Goal: Task Accomplishment & Management: Manage account settings

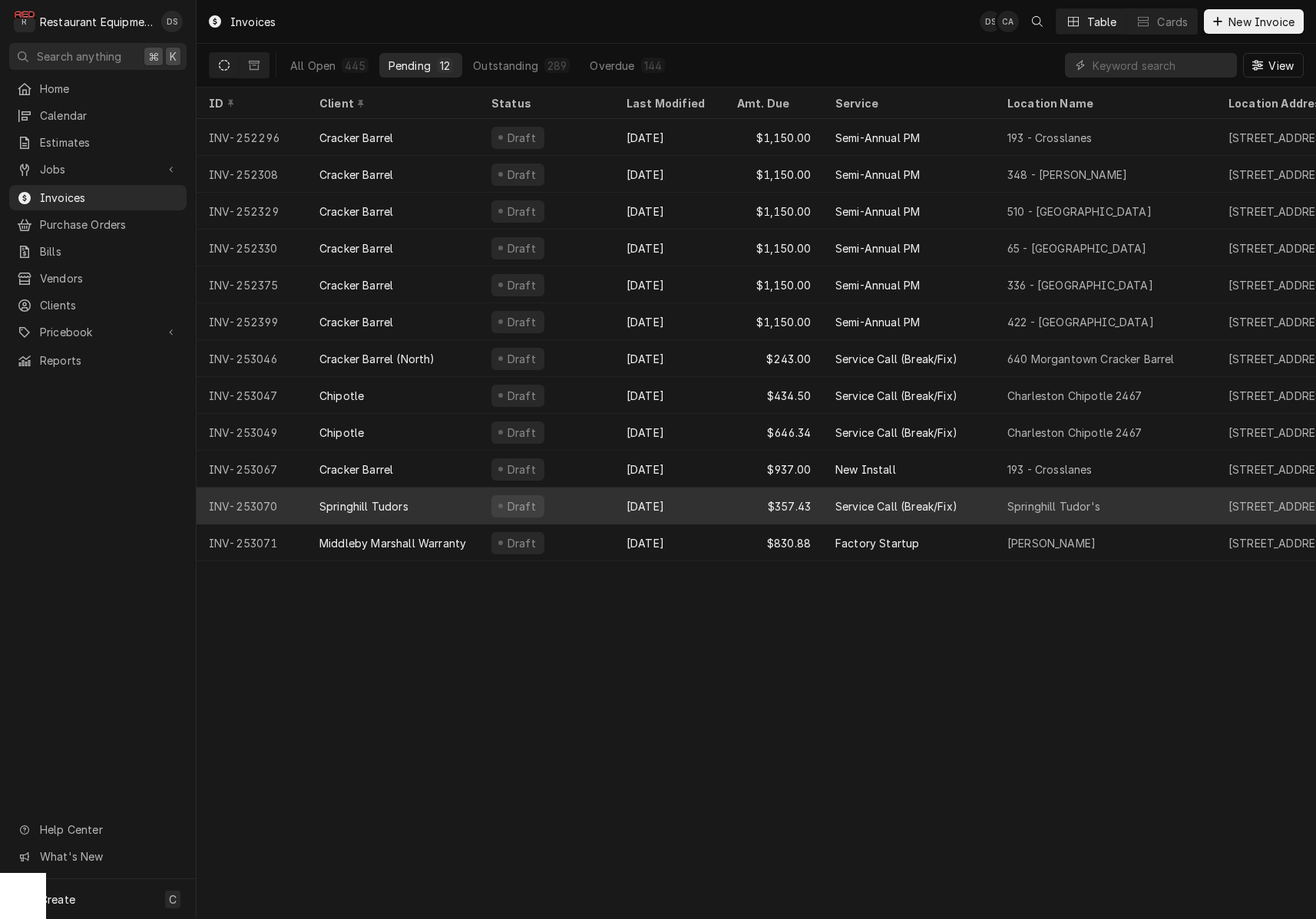
click at [590, 497] on div "Draft" at bounding box center [547, 505] width 135 height 37
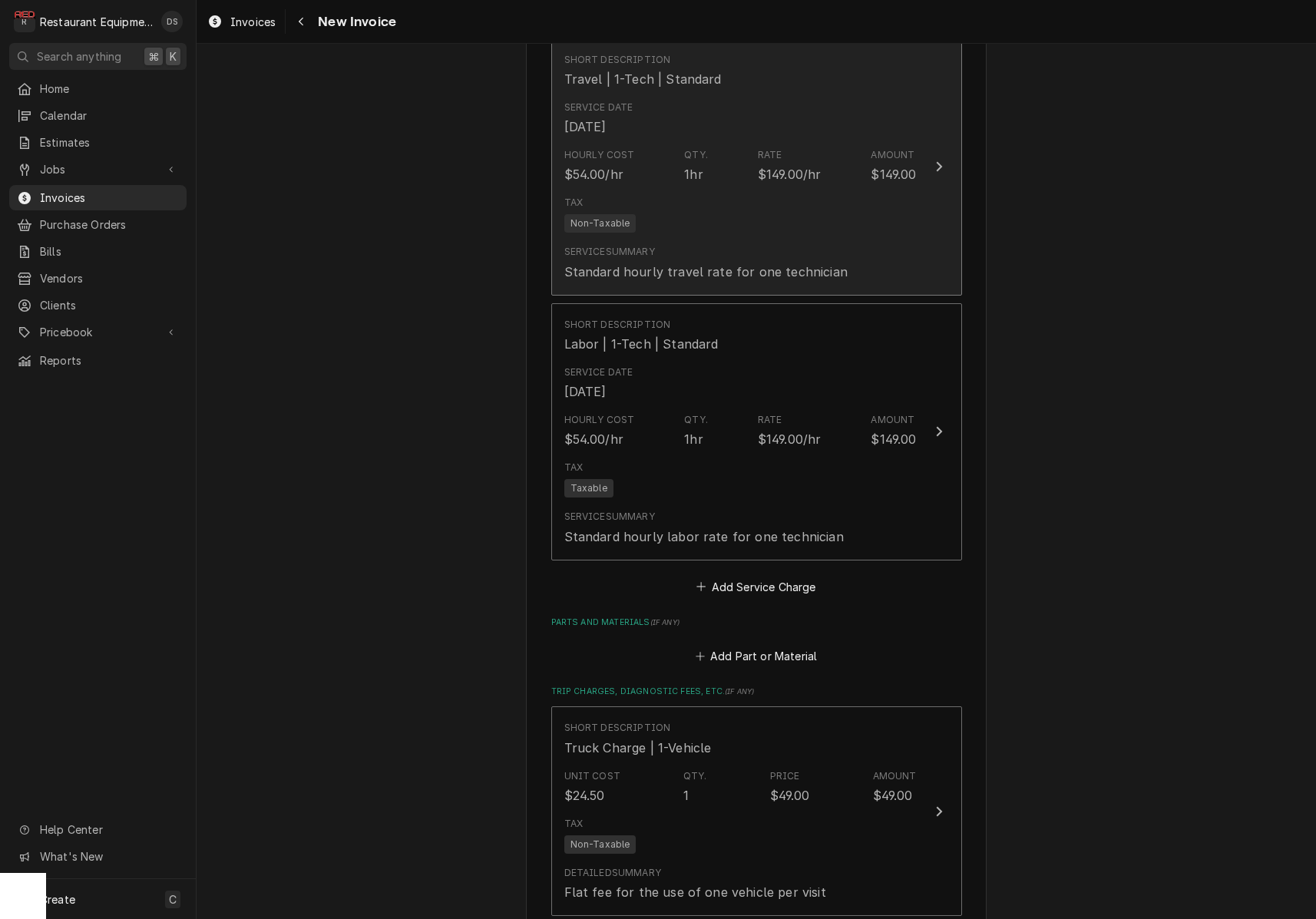
scroll to position [1857, 0]
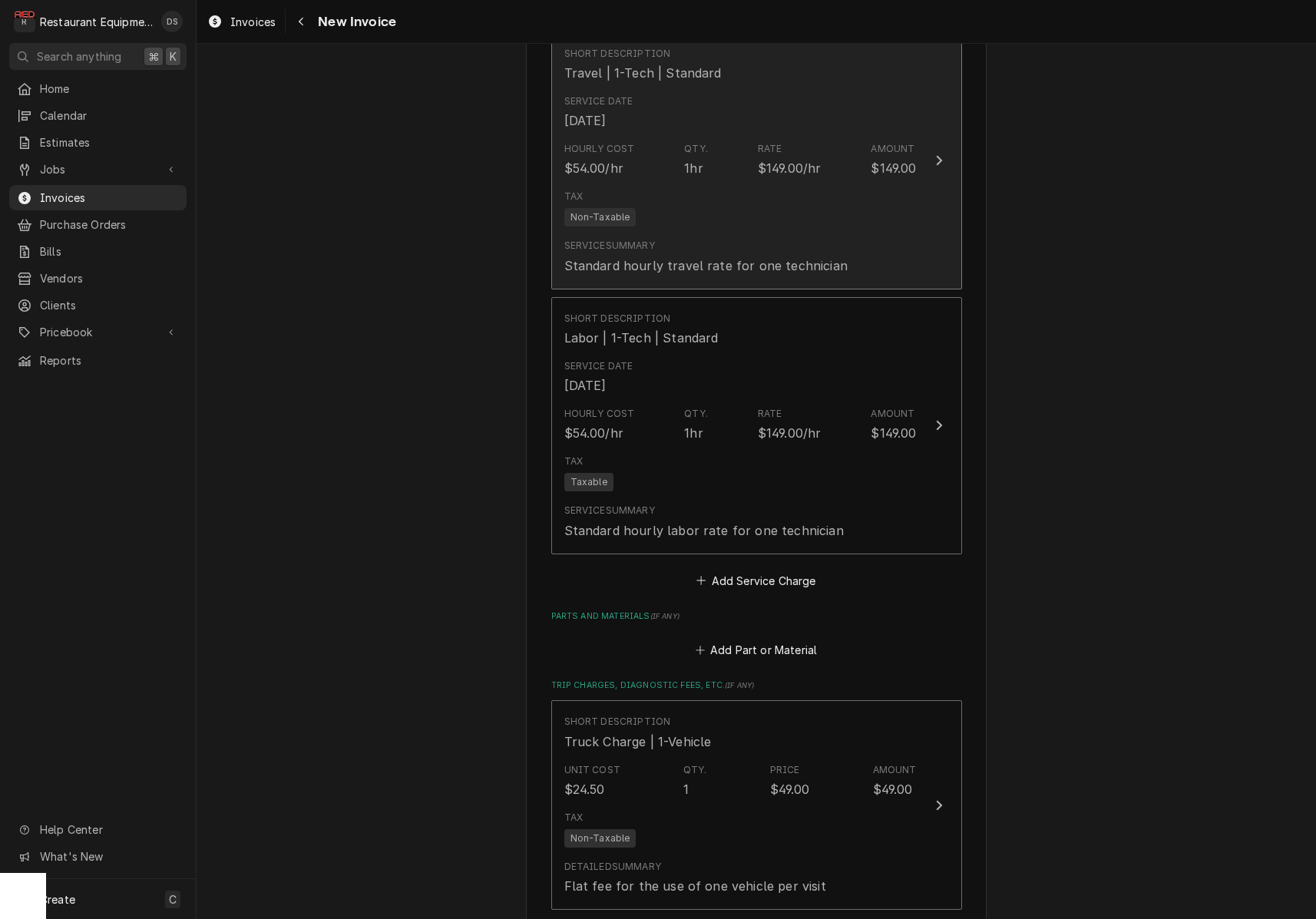
click at [815, 158] on div "$149.00/hr" at bounding box center [789, 168] width 63 height 19
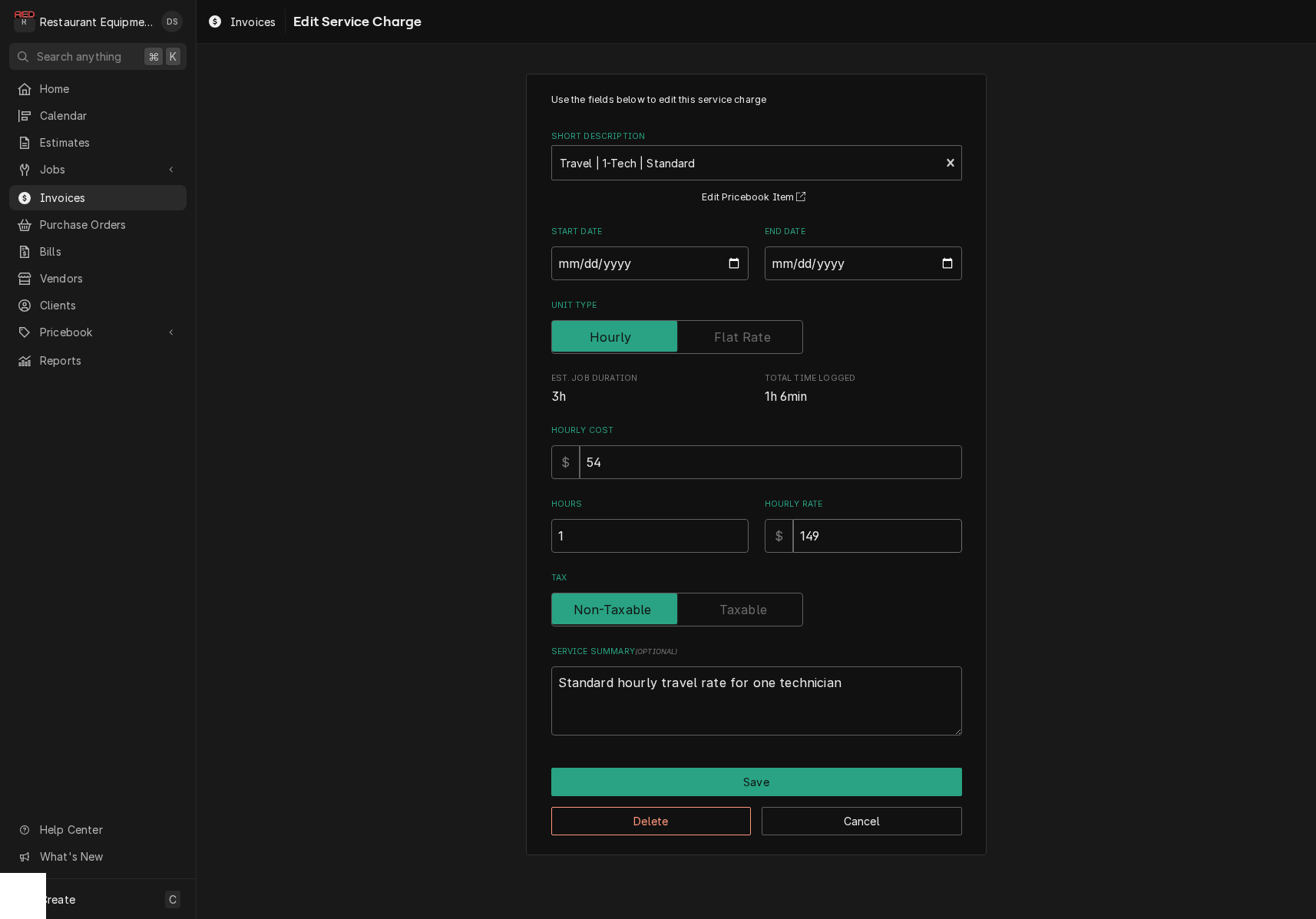
drag, startPoint x: 870, startPoint y: 533, endPoint x: 678, endPoint y: 515, distance: 192.8
click at [685, 517] on div "Hours 1 Hourly Rate $ 149" at bounding box center [756, 526] width 410 height 55
type textarea "x"
type input "1"
type textarea "x"
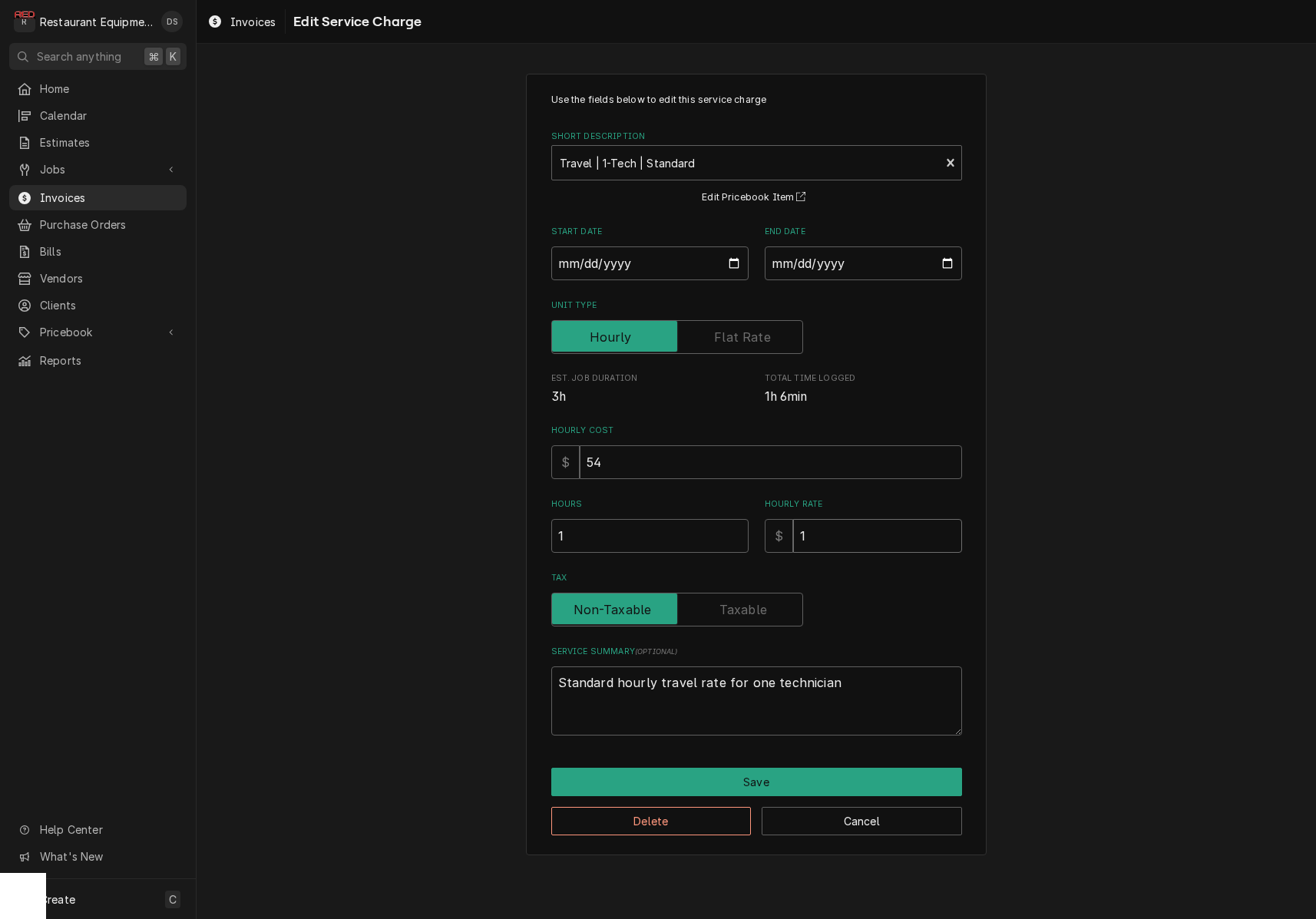
type input "12"
type textarea "x"
type input "125"
click at [784, 772] on button "Save" at bounding box center [756, 781] width 410 height 28
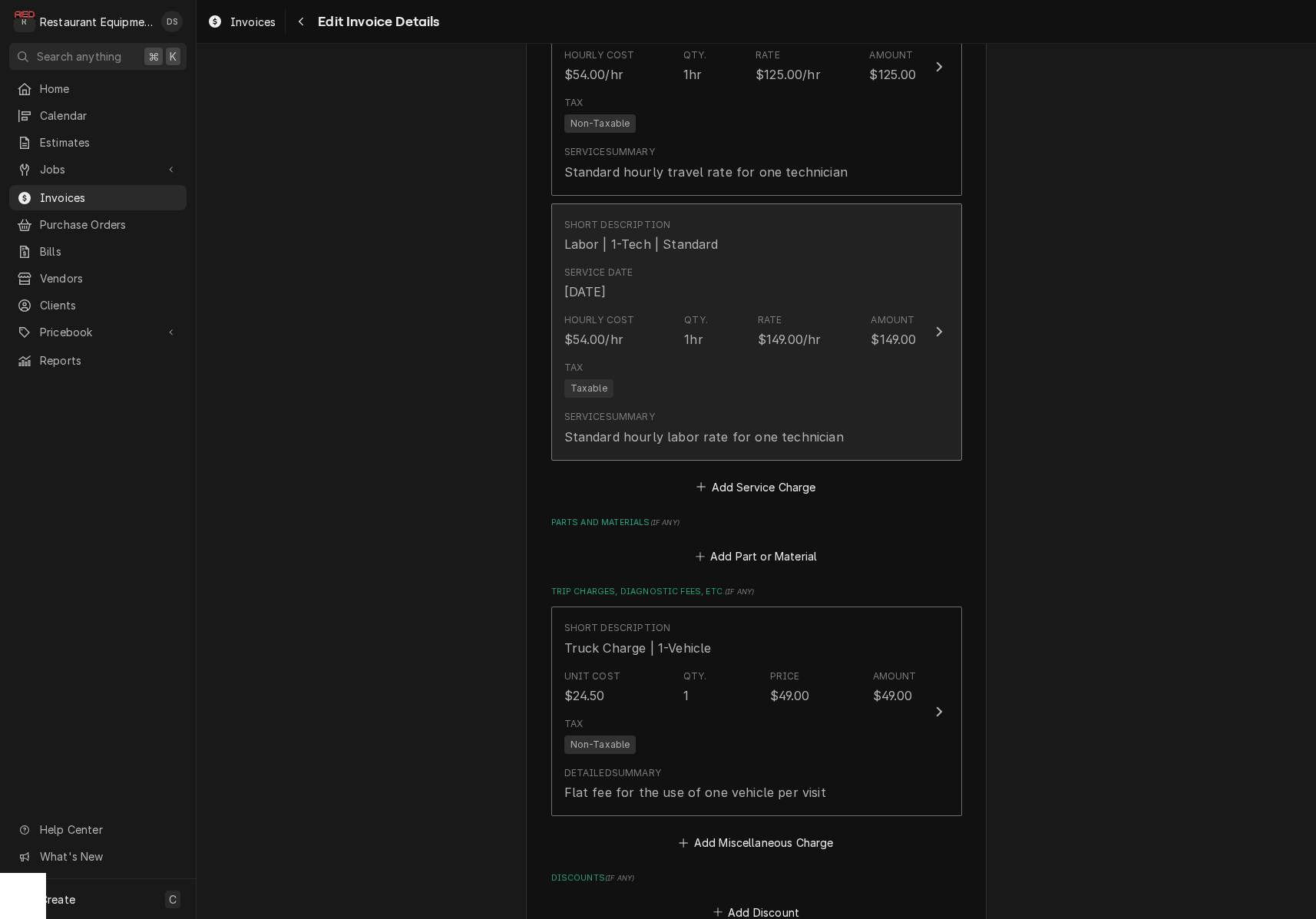
scroll to position [1953, 0]
click at [717, 407] on div "Service Summary Standard hourly labor rate for one technician" at bounding box center [704, 424] width 279 height 35
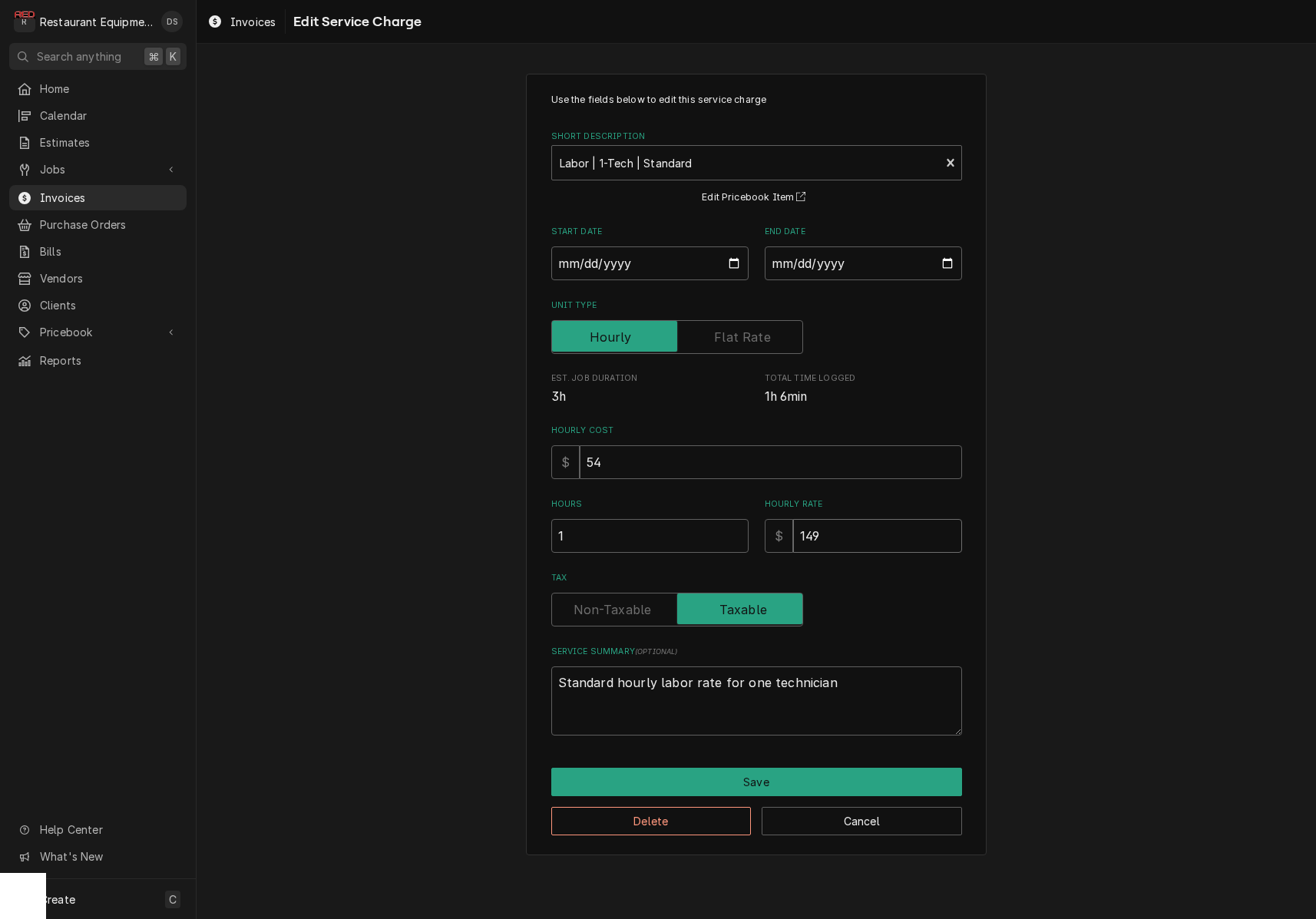
drag, startPoint x: 864, startPoint y: 529, endPoint x: 733, endPoint y: 517, distance: 131.5
click at [733, 517] on div "Hours 1 Hourly Rate $ 149" at bounding box center [756, 526] width 410 height 55
type textarea "x"
type input "1"
type textarea "x"
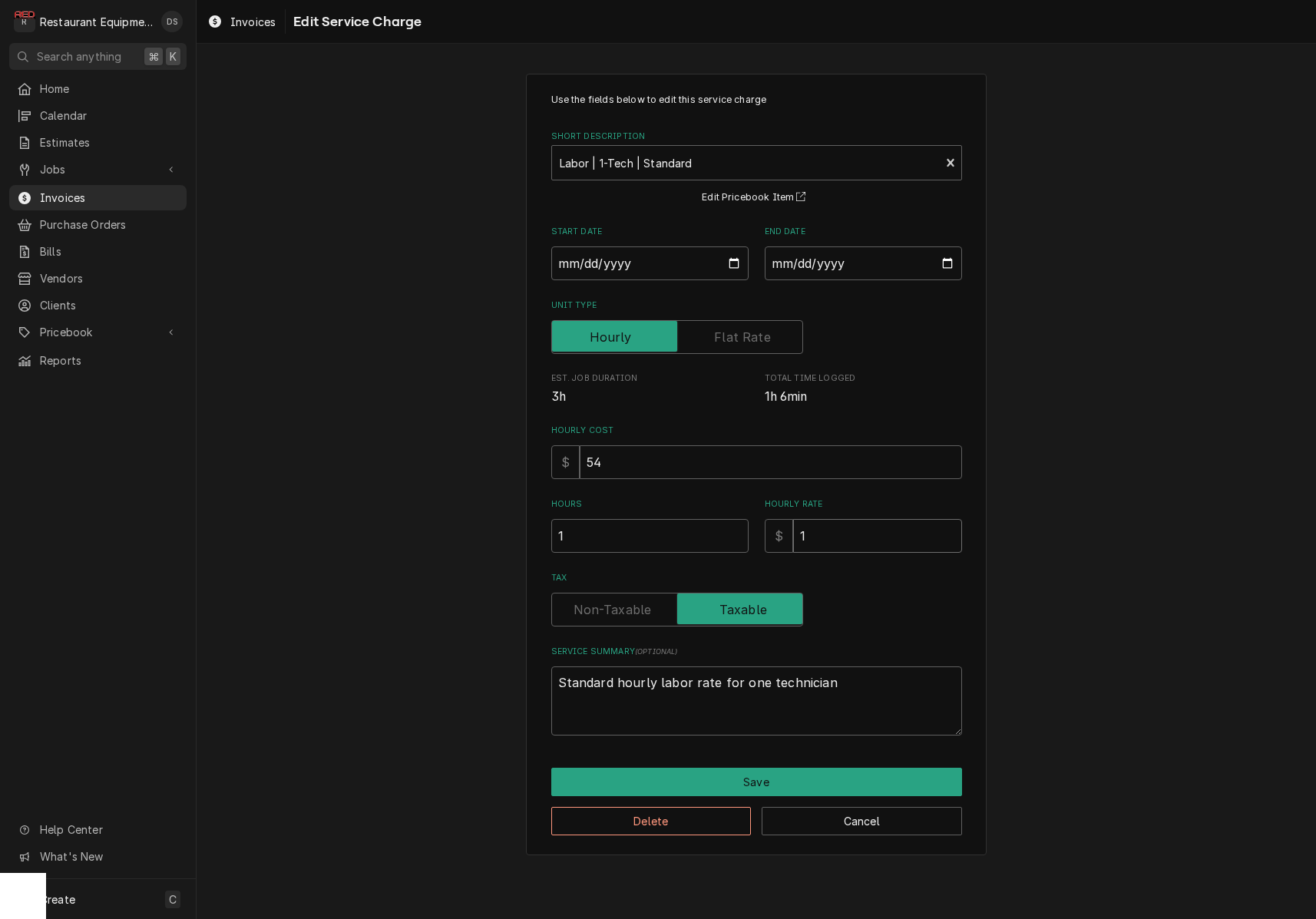
type input "12"
type textarea "x"
type input "125"
click at [781, 773] on button "Save" at bounding box center [756, 781] width 410 height 28
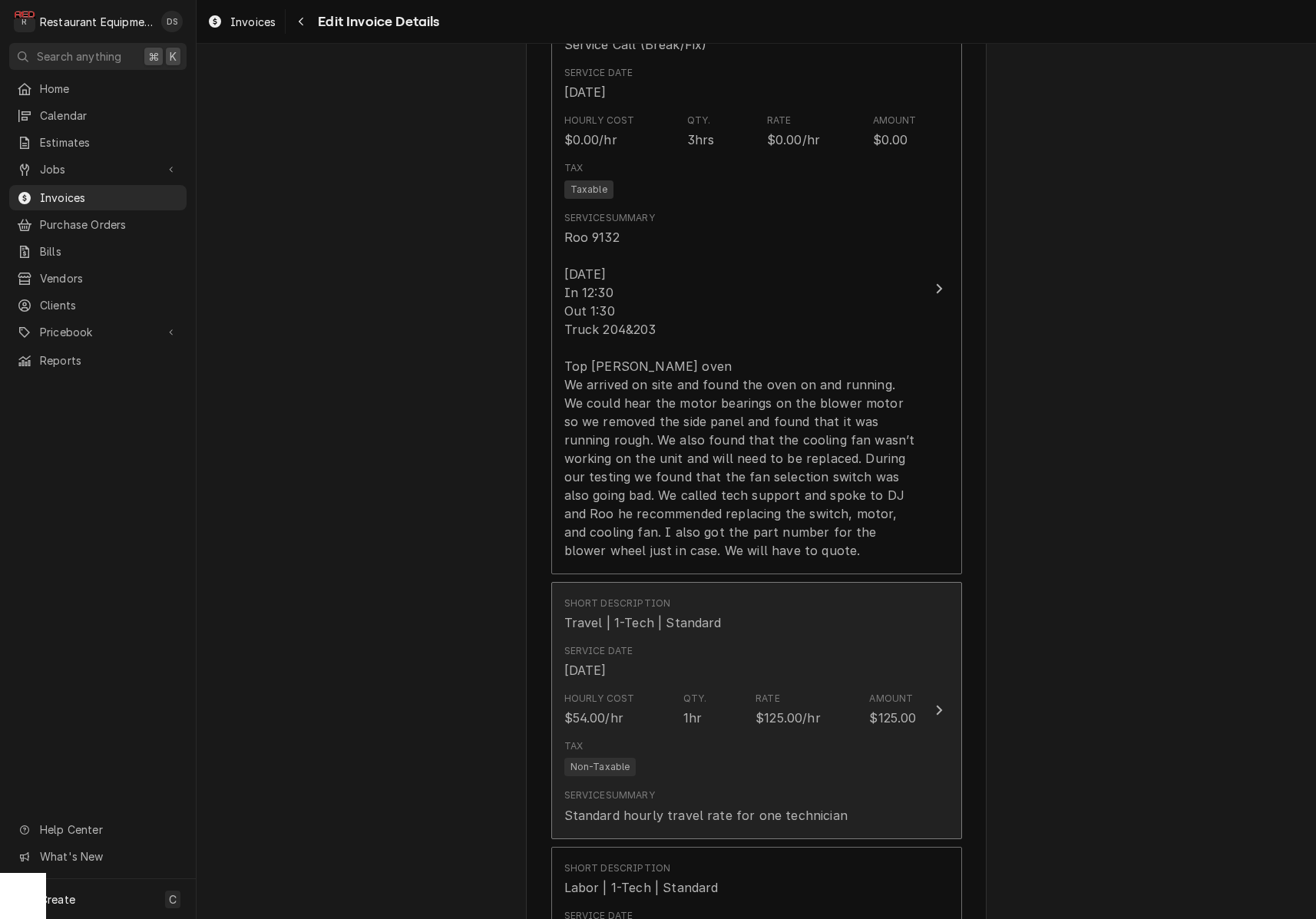
scroll to position [1282, 0]
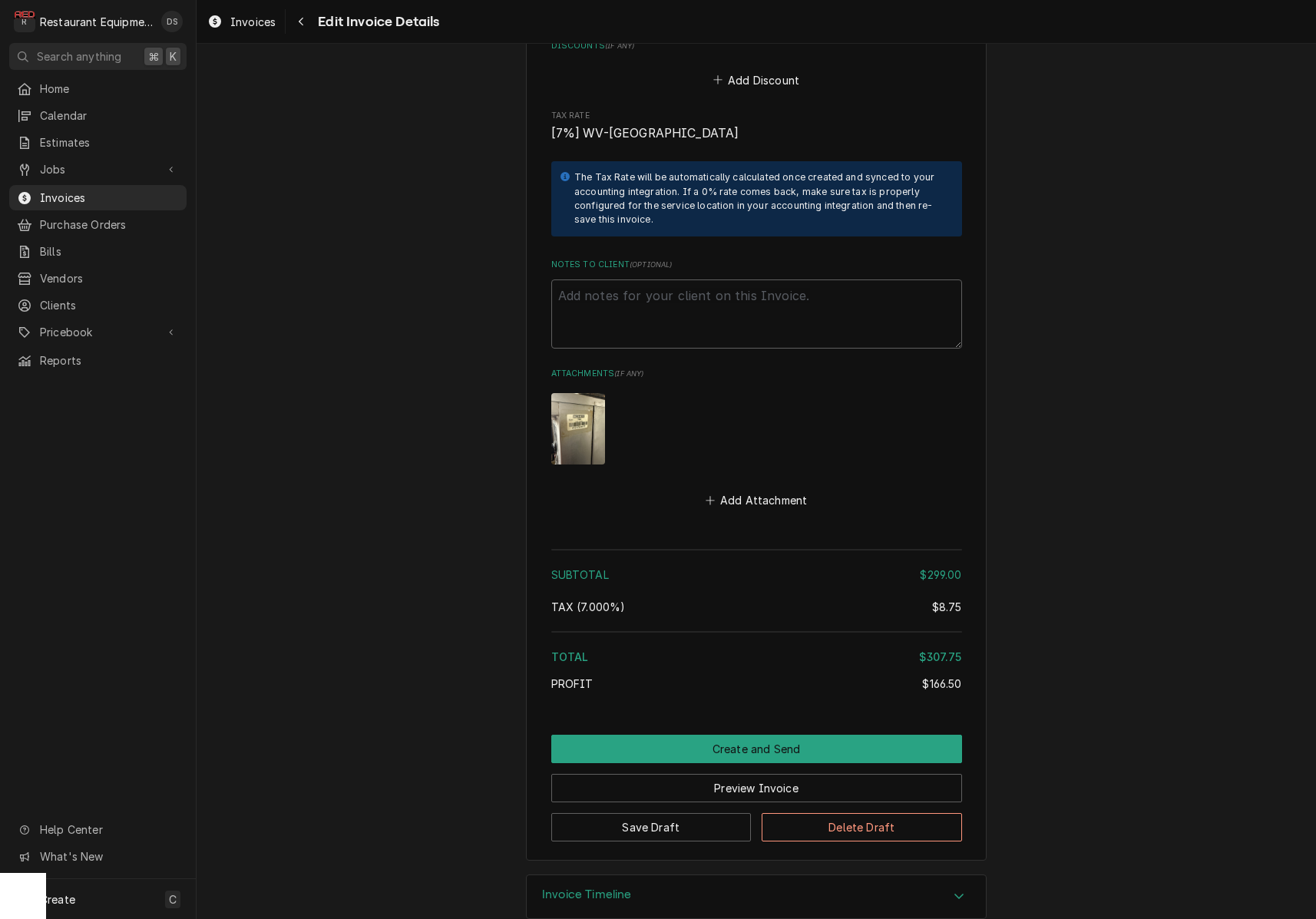
click at [724, 735] on button "Create and Send" at bounding box center [756, 749] width 410 height 28
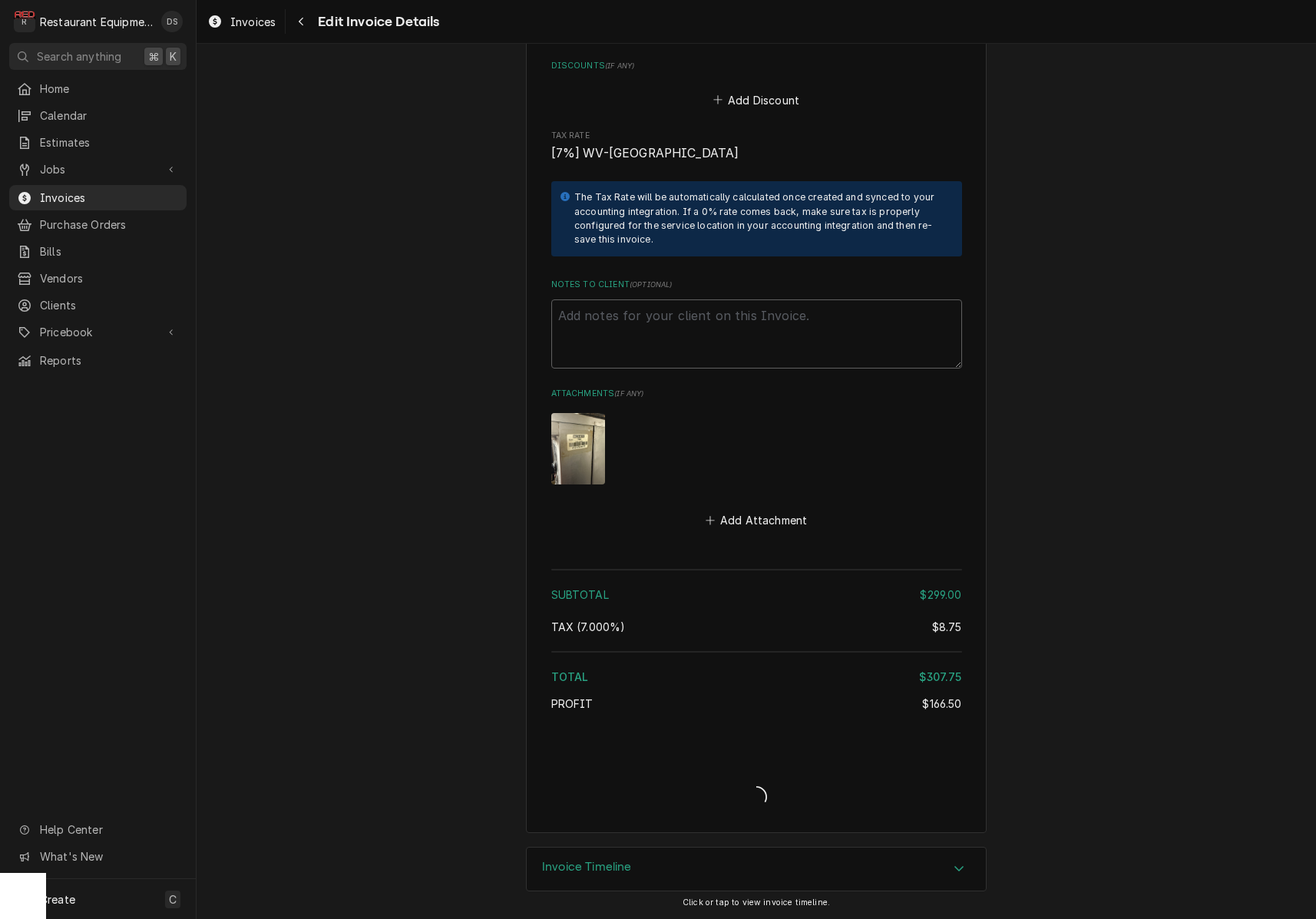
scroll to position [2735, 0]
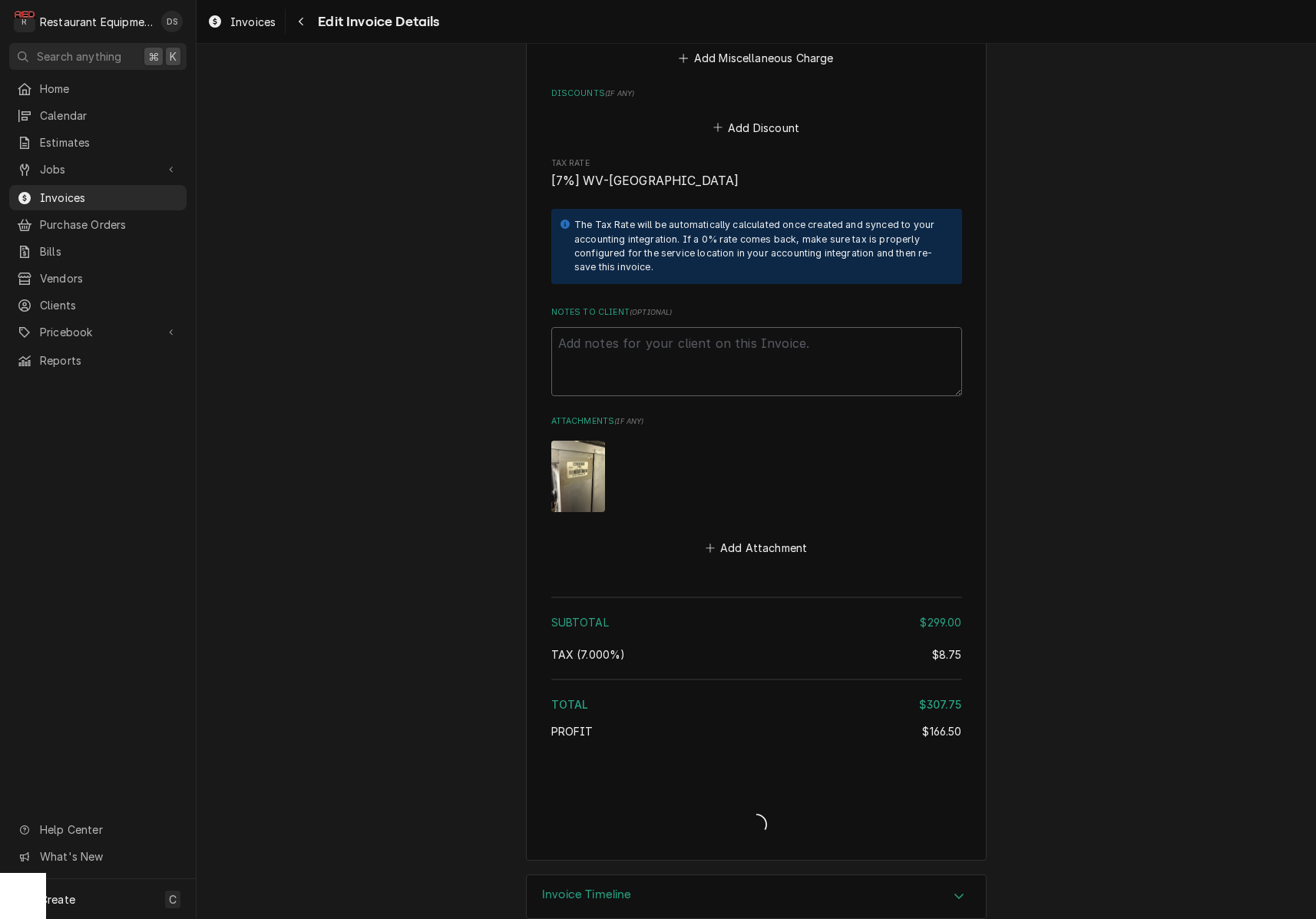
type textarea "x"
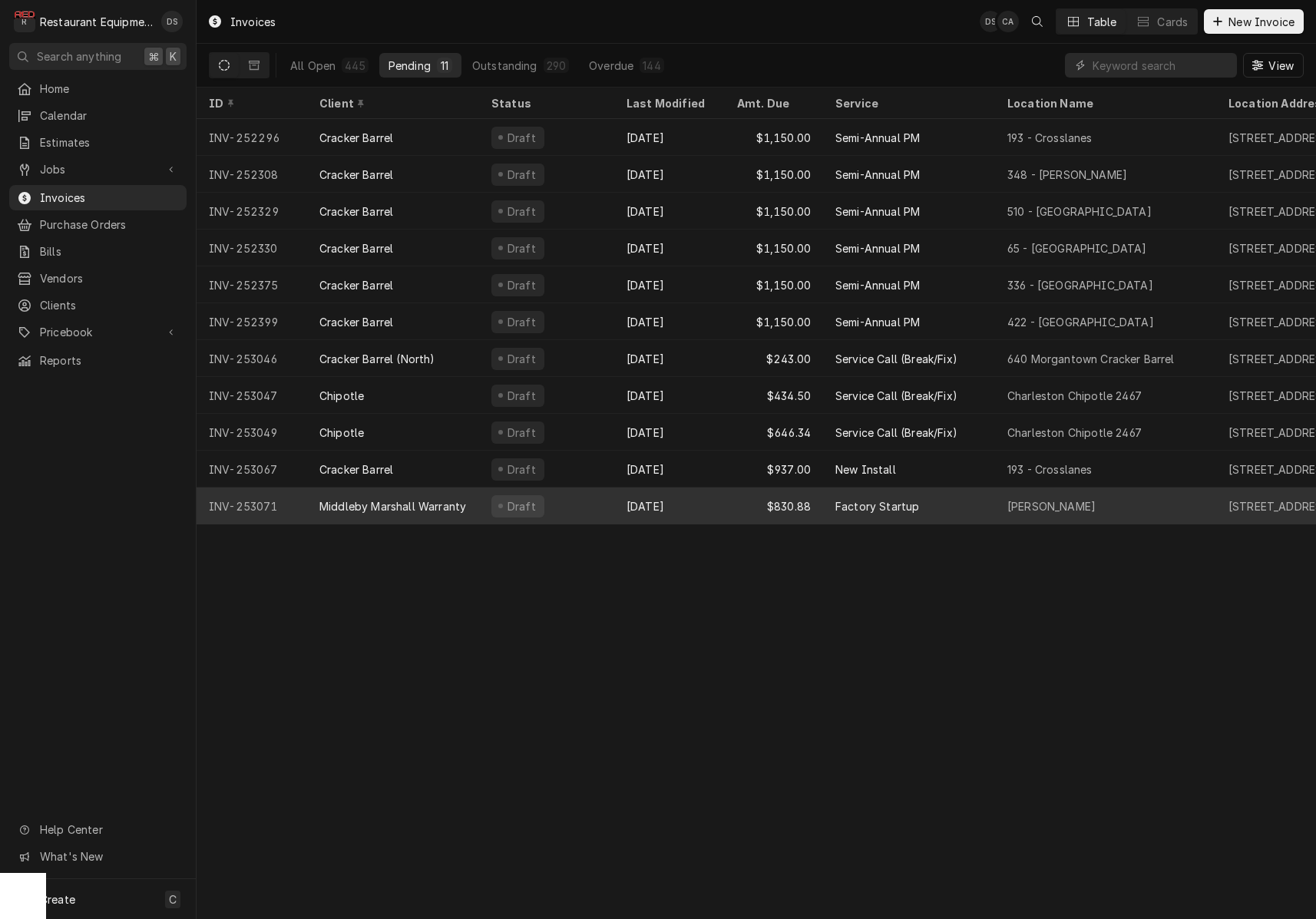
click at [735, 513] on div "$830.88" at bounding box center [774, 505] width 99 height 37
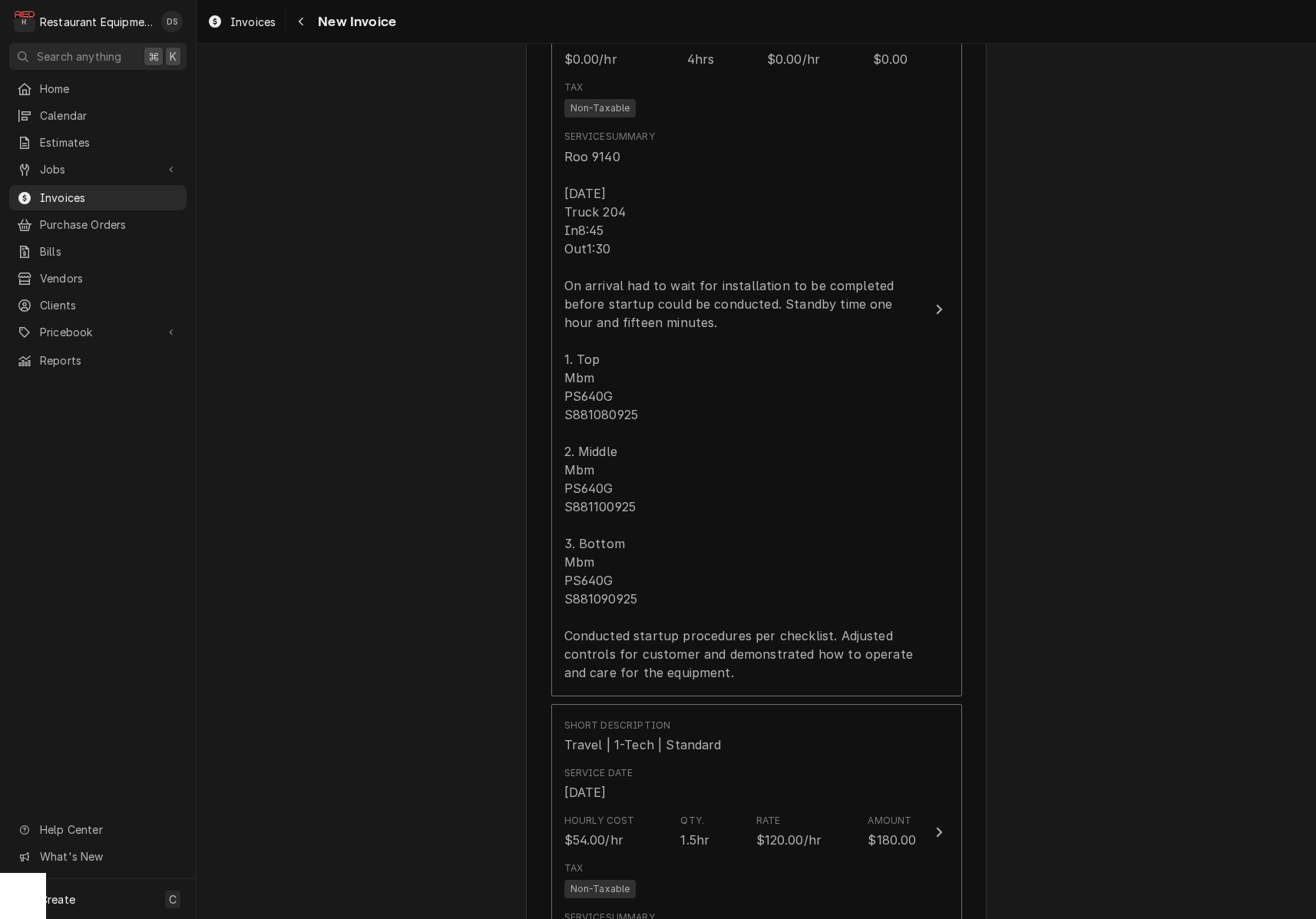
scroll to position [1461, 0]
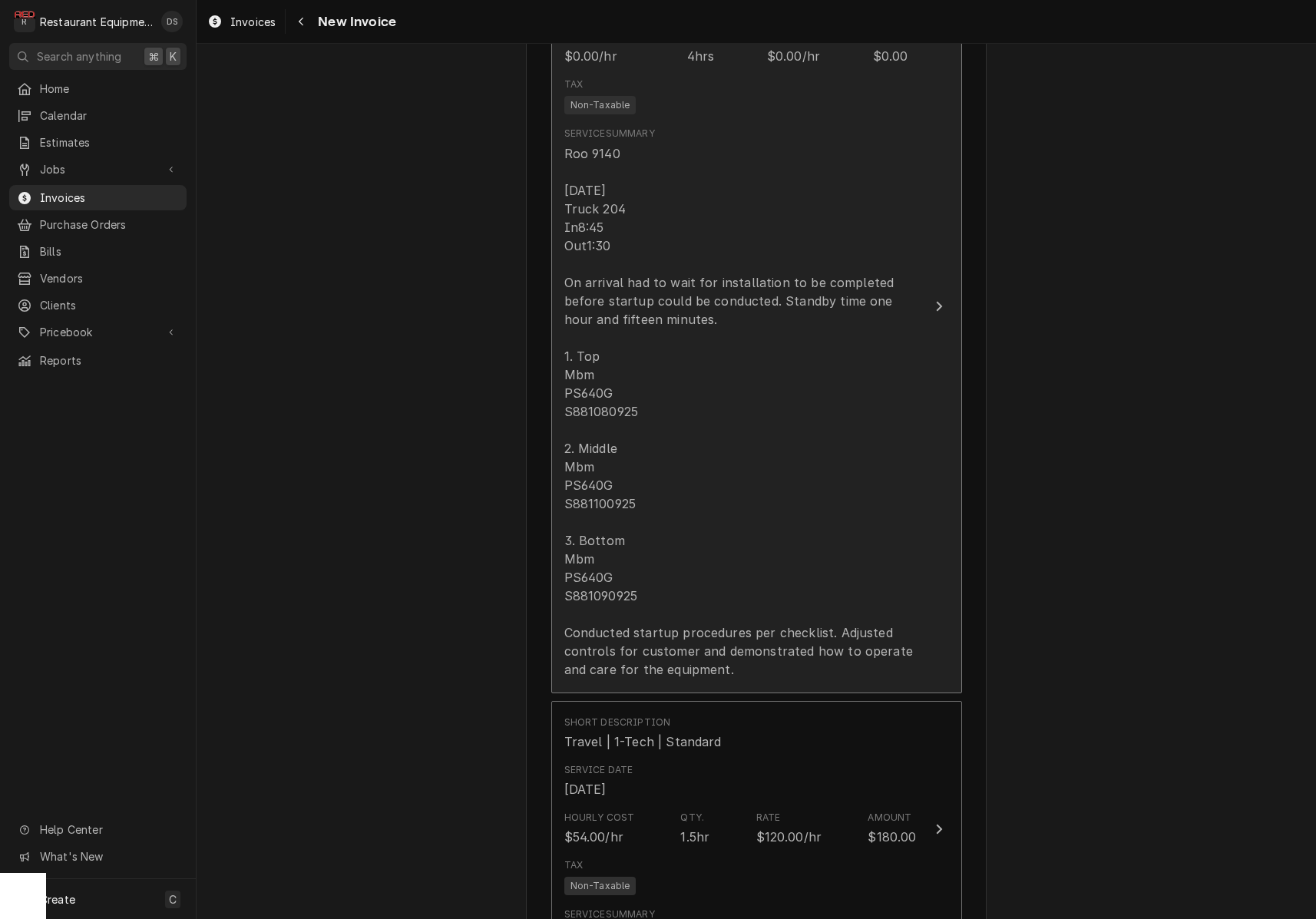
click at [737, 391] on div "Roo 9140 [DATE] Truck 204 In8:45 Out1:30 On arrival had to wait for installatio…" at bounding box center [740, 411] width 352 height 534
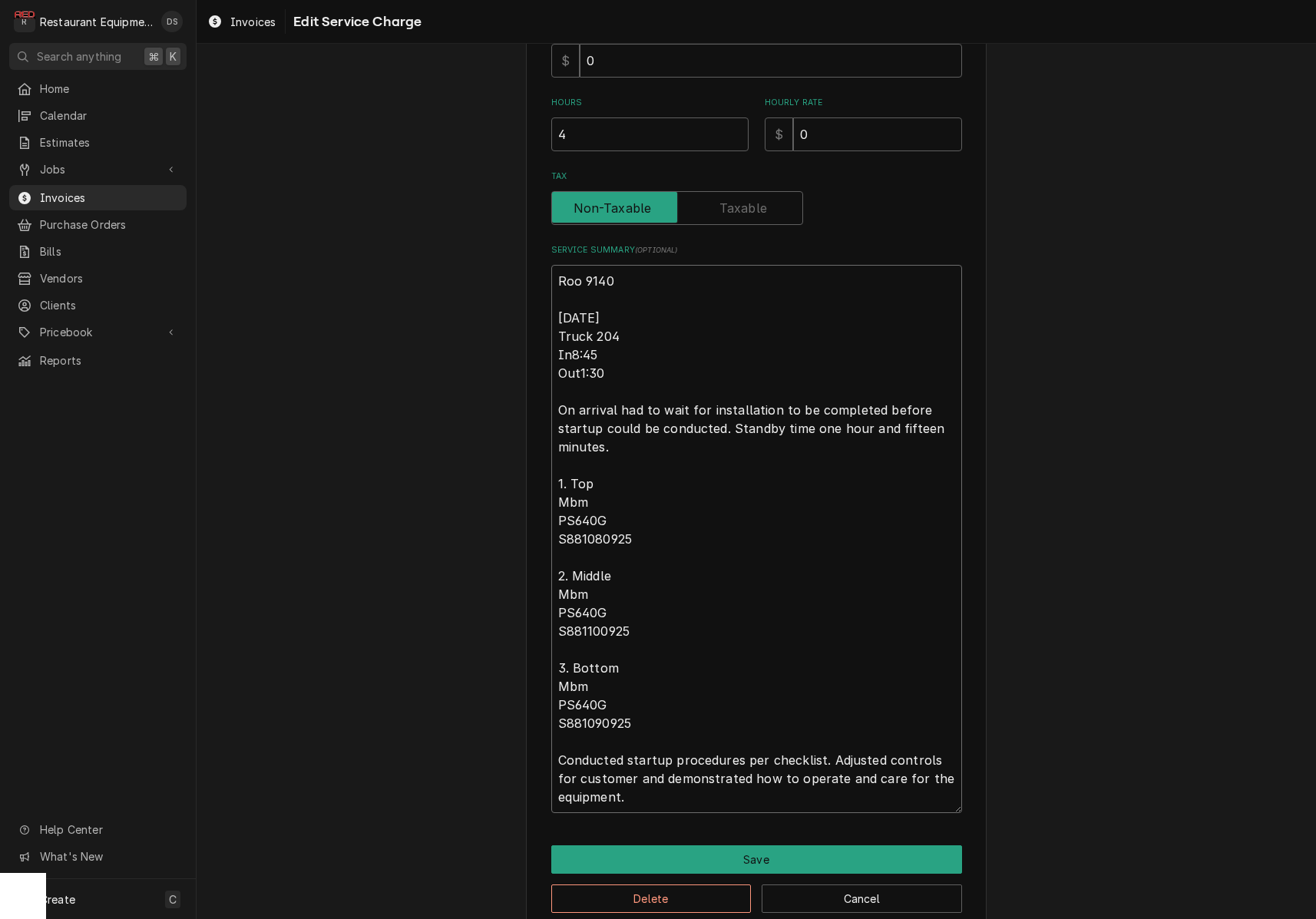
scroll to position [423, 0]
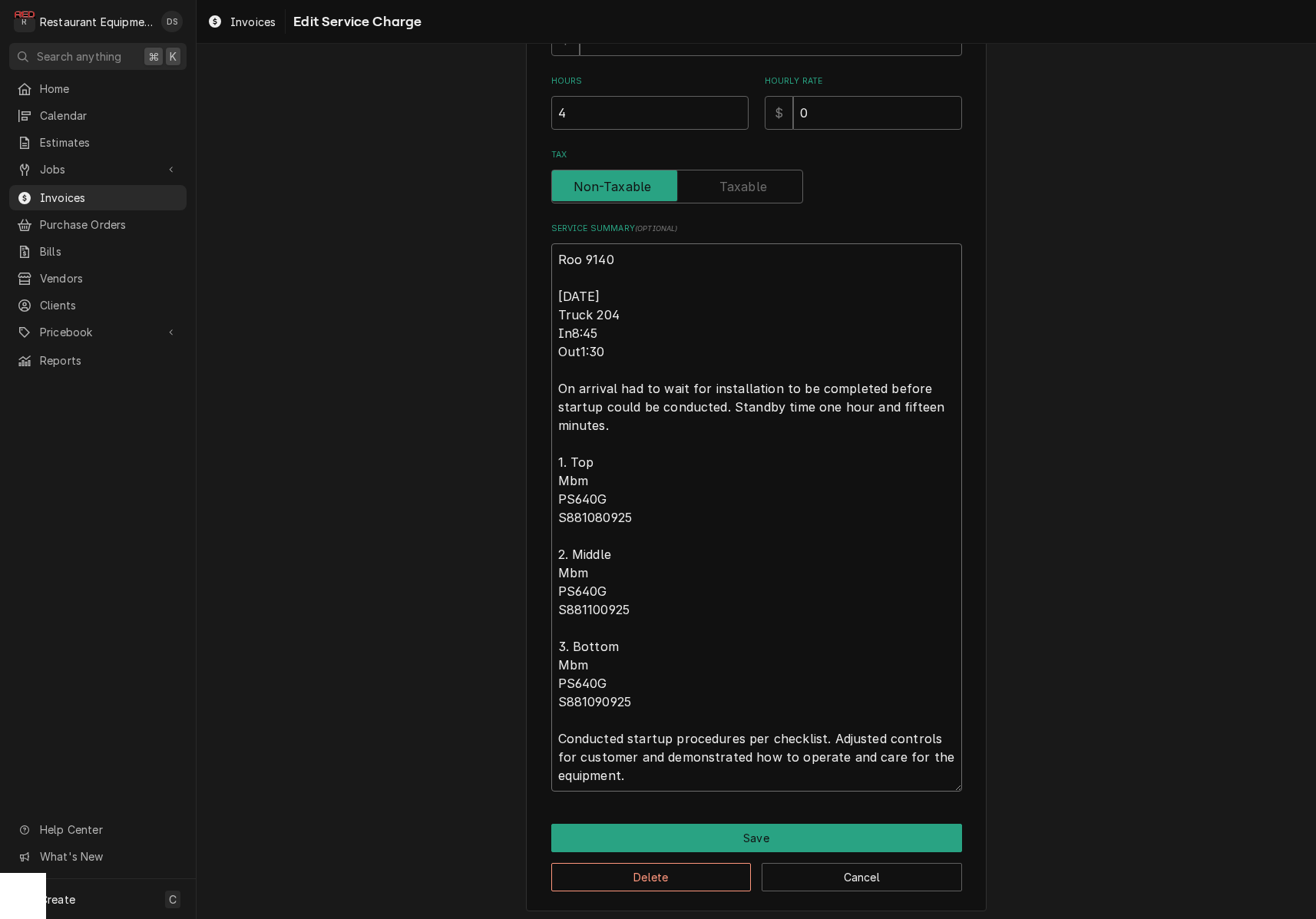
drag, startPoint x: 558, startPoint y: 477, endPoint x: 884, endPoint y: 731, distance: 413.3
click at [905, 763] on textarea "Roo 9140 [DATE] Truck 204 In8:45 Out1:30 On arrival had to wait for installatio…" at bounding box center [756, 517] width 410 height 548
click at [714, 832] on button "Save" at bounding box center [756, 837] width 410 height 28
type textarea "x"
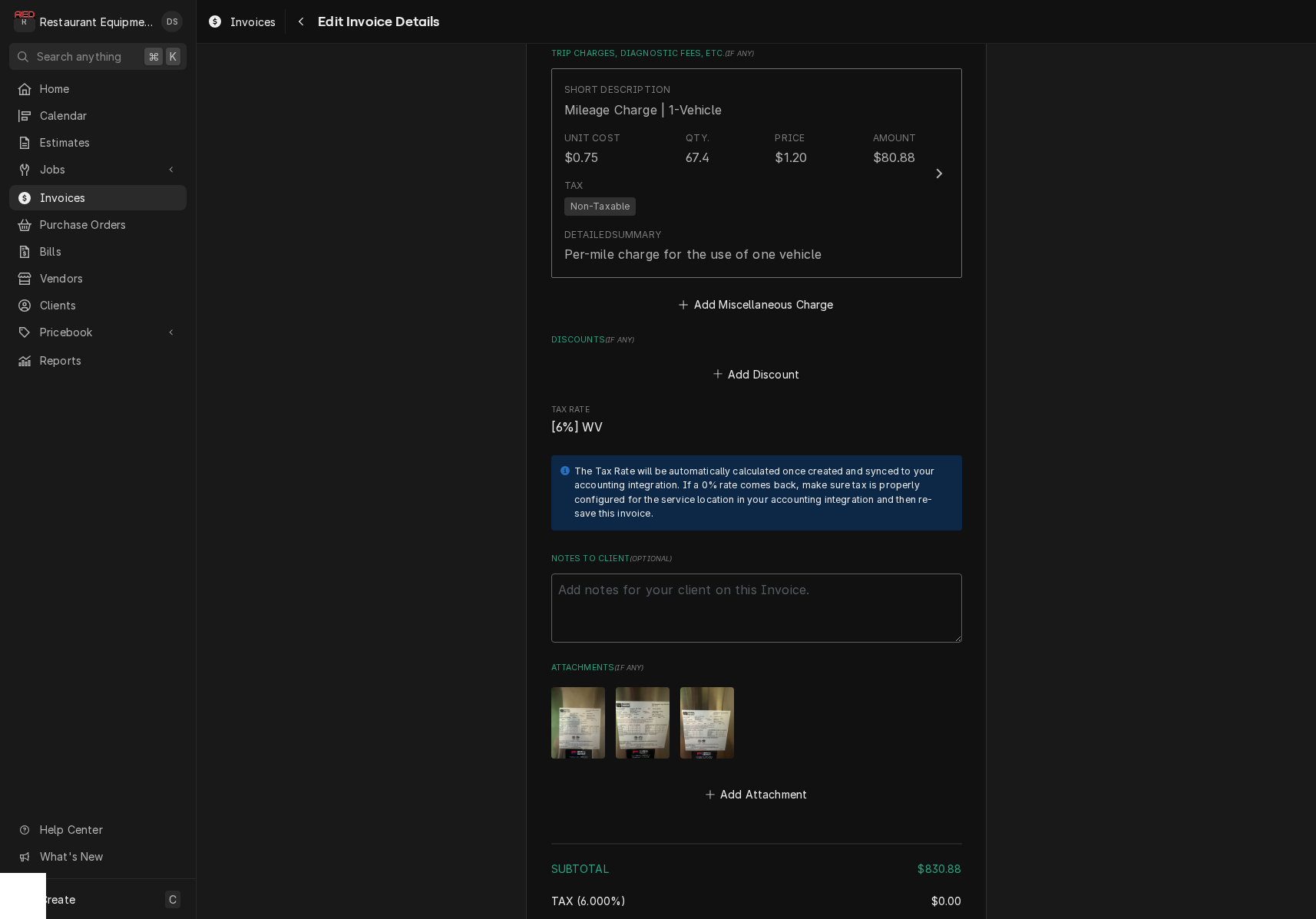
scroll to position [2764, 0]
click at [770, 781] on button "Add Attachment" at bounding box center [756, 791] width 107 height 21
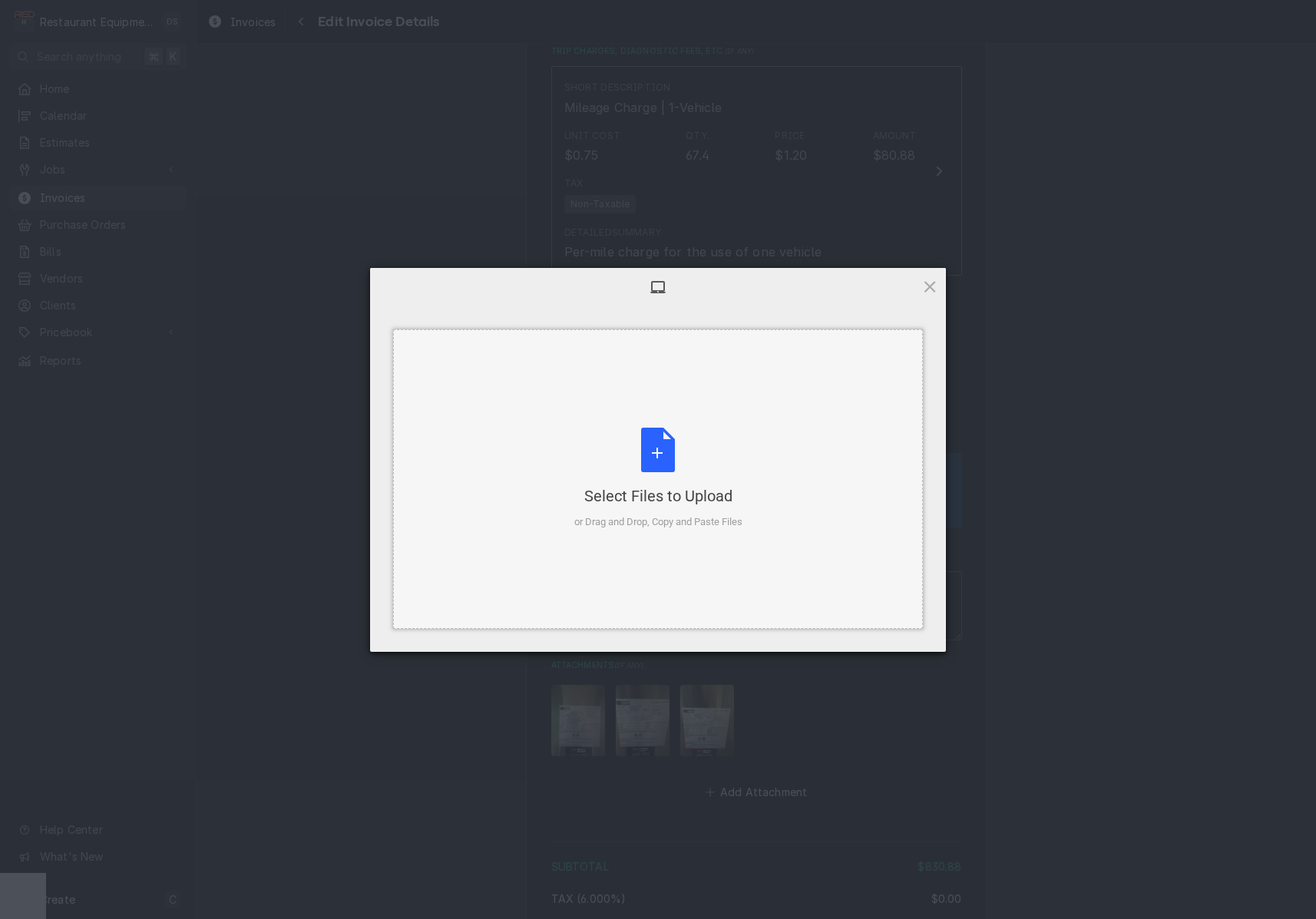
click at [684, 449] on div "Select Files to Upload or Drag and Drop, Copy and Paste Files" at bounding box center [658, 478] width 168 height 102
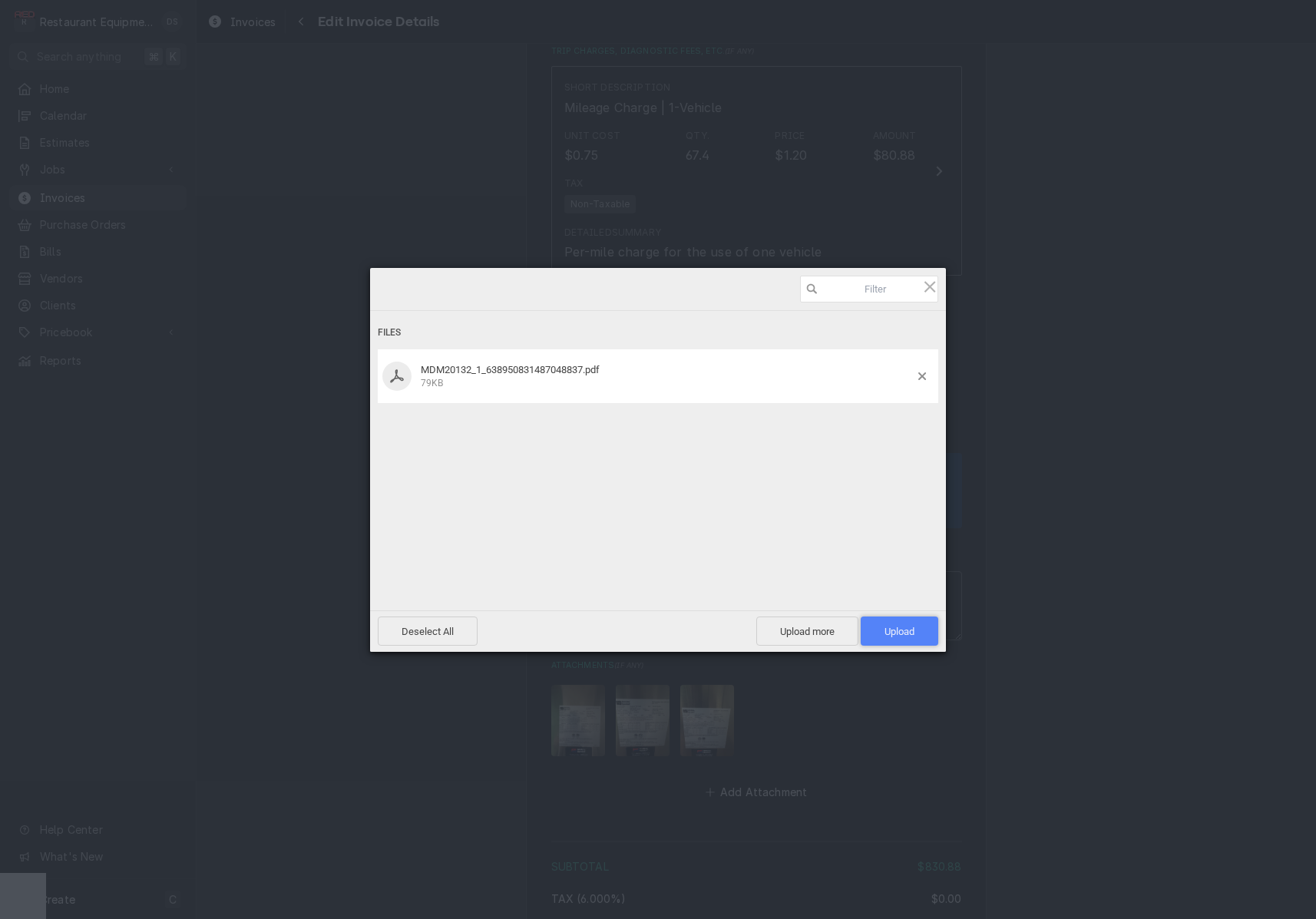
click at [905, 624] on span "Upload 1" at bounding box center [899, 631] width 78 height 29
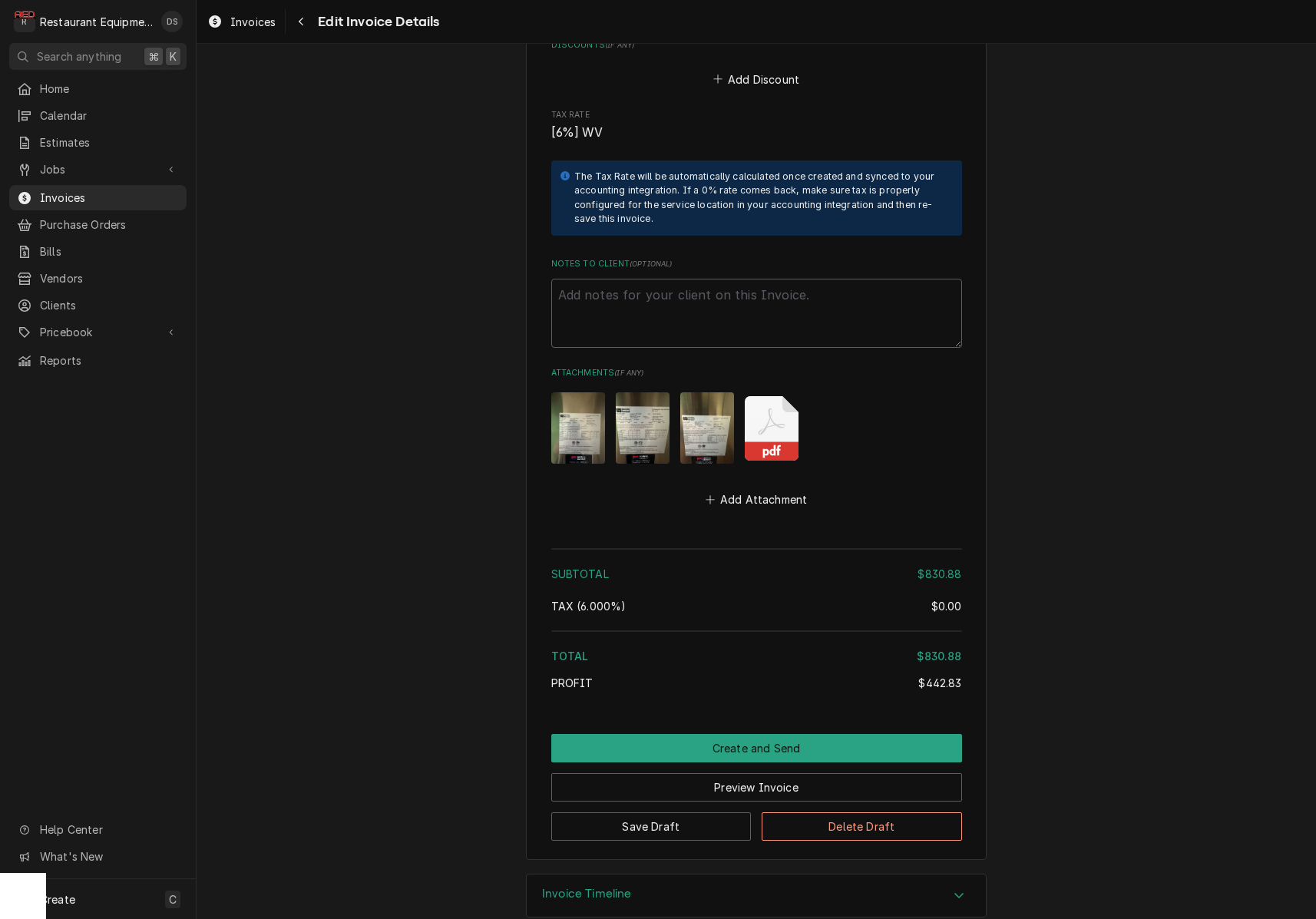
scroll to position [3054, 0]
click at [571, 400] on img "Attachments" at bounding box center [577, 429] width 54 height 71
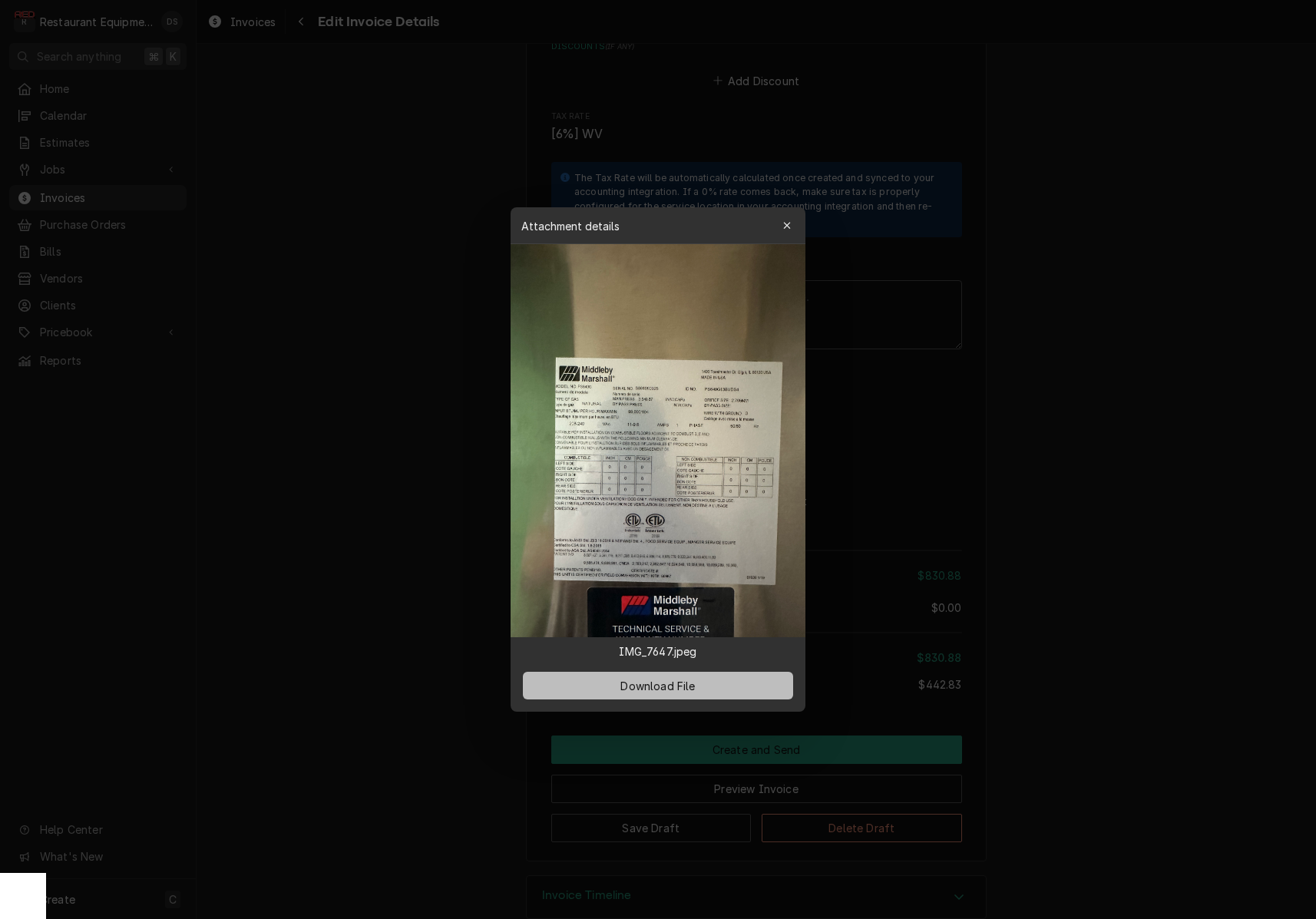
click at [672, 682] on span "Download File" at bounding box center [657, 685] width 81 height 16
drag, startPoint x: 1112, startPoint y: 476, endPoint x: 1072, endPoint y: 487, distance: 41.5
click at [1112, 476] on div at bounding box center [658, 459] width 1316 height 919
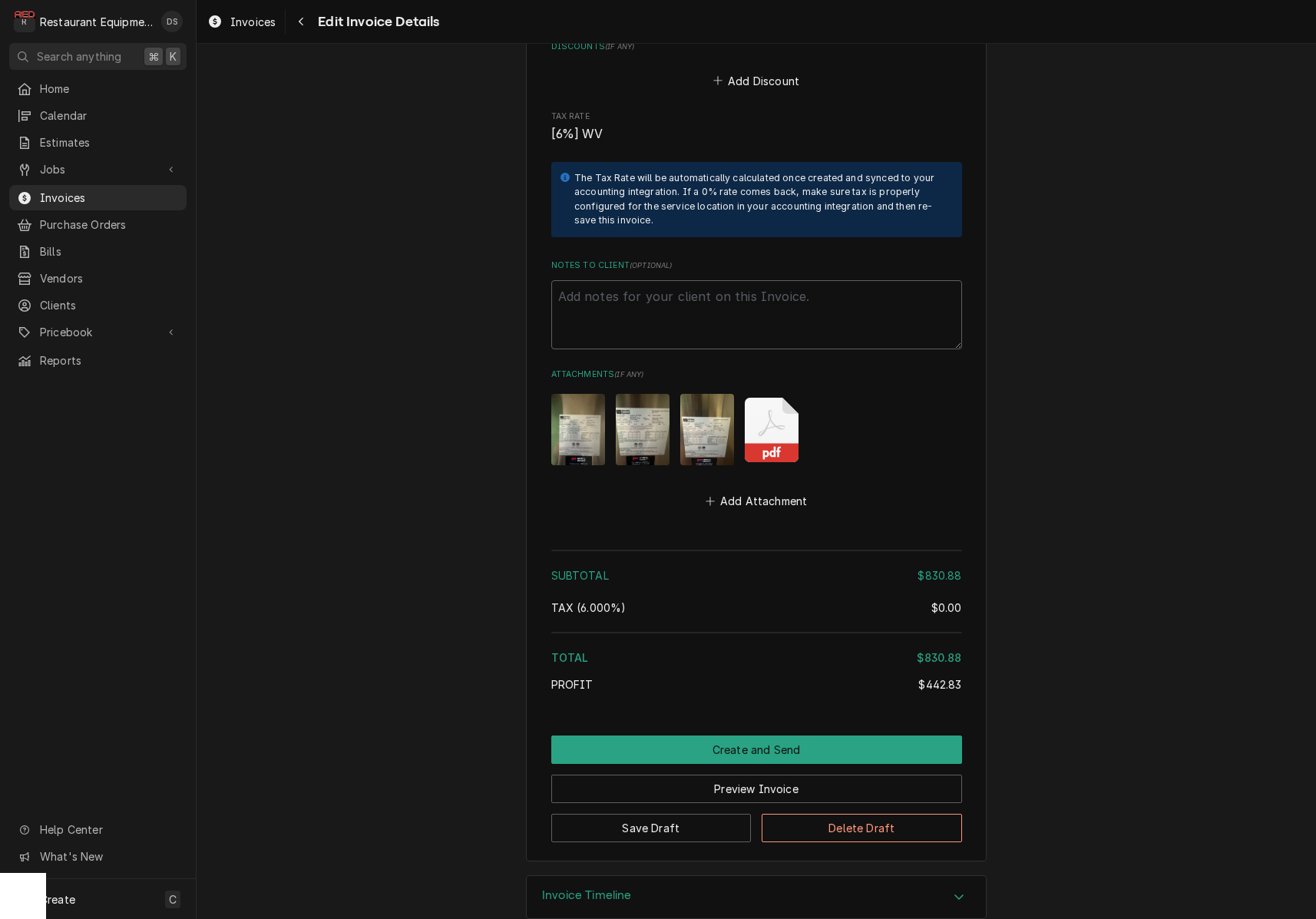
click at [649, 408] on img "Attachments" at bounding box center [643, 429] width 54 height 71
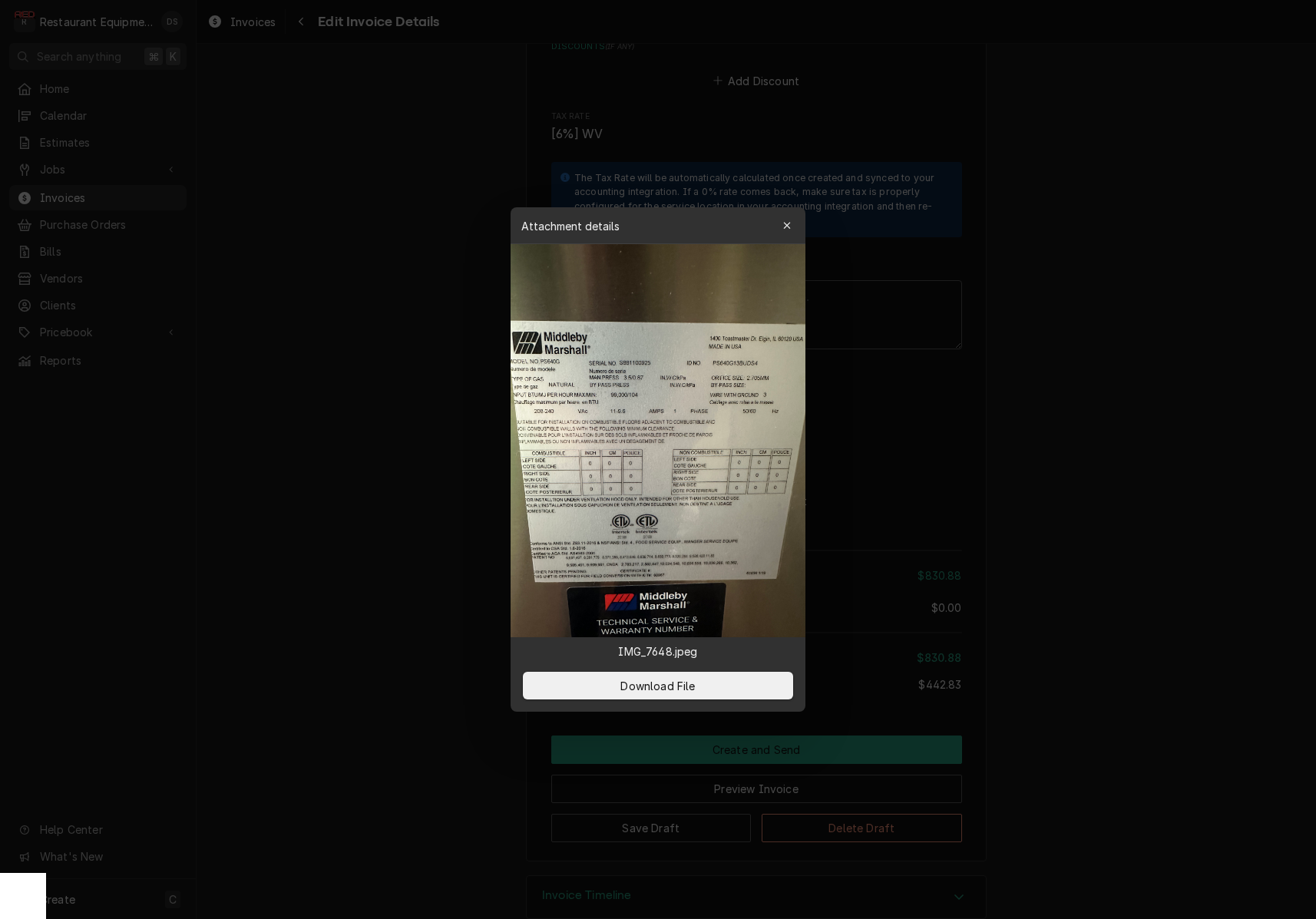
drag, startPoint x: 691, startPoint y: 677, endPoint x: 814, endPoint y: 648, distance: 126.4
click at [691, 677] on span "Download File" at bounding box center [657, 685] width 81 height 16
drag, startPoint x: 1239, startPoint y: 464, endPoint x: 1097, endPoint y: 474, distance: 142.4
click at [1236, 464] on div at bounding box center [658, 459] width 1316 height 919
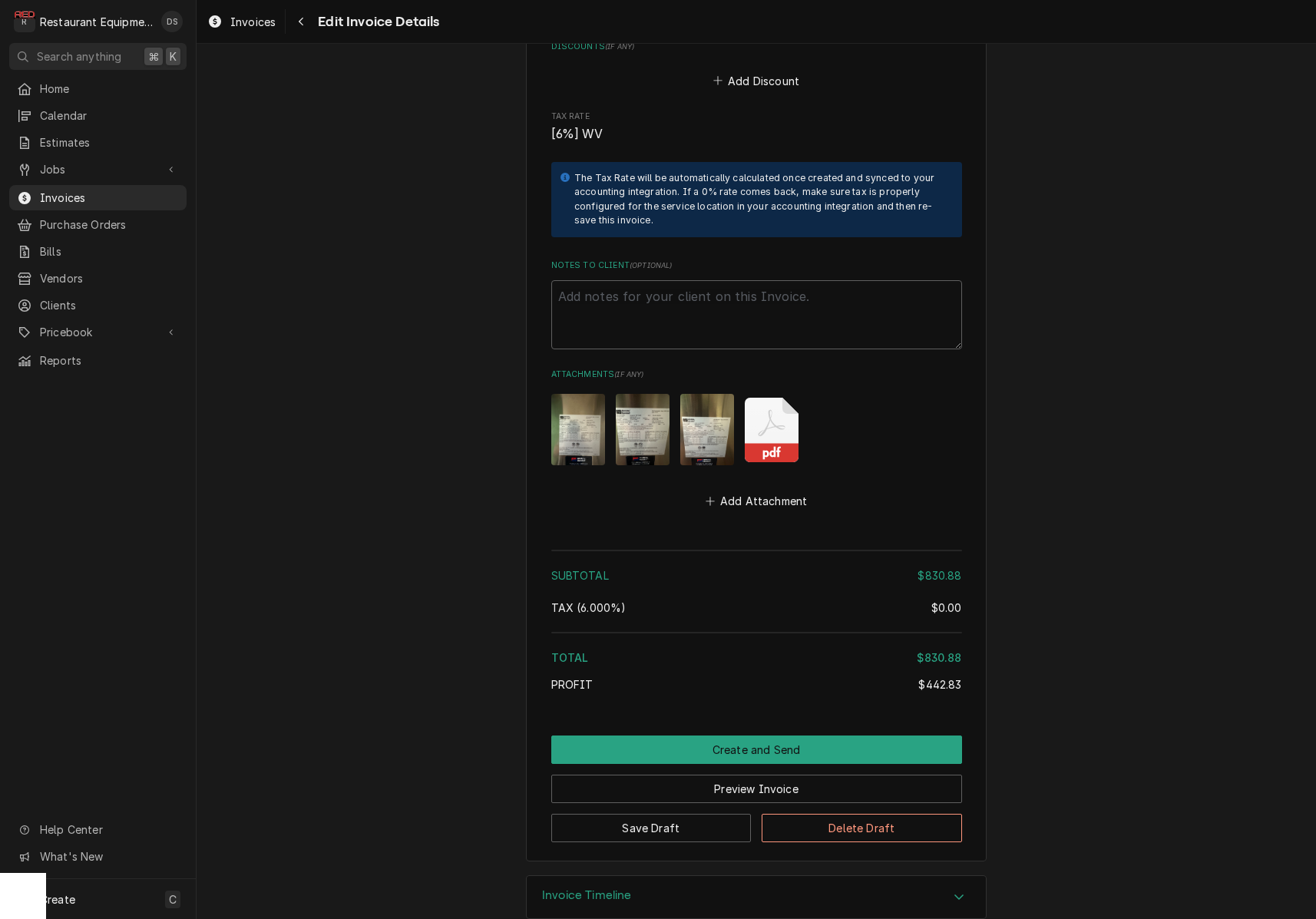
click at [694, 394] on img "Attachments" at bounding box center [707, 429] width 54 height 71
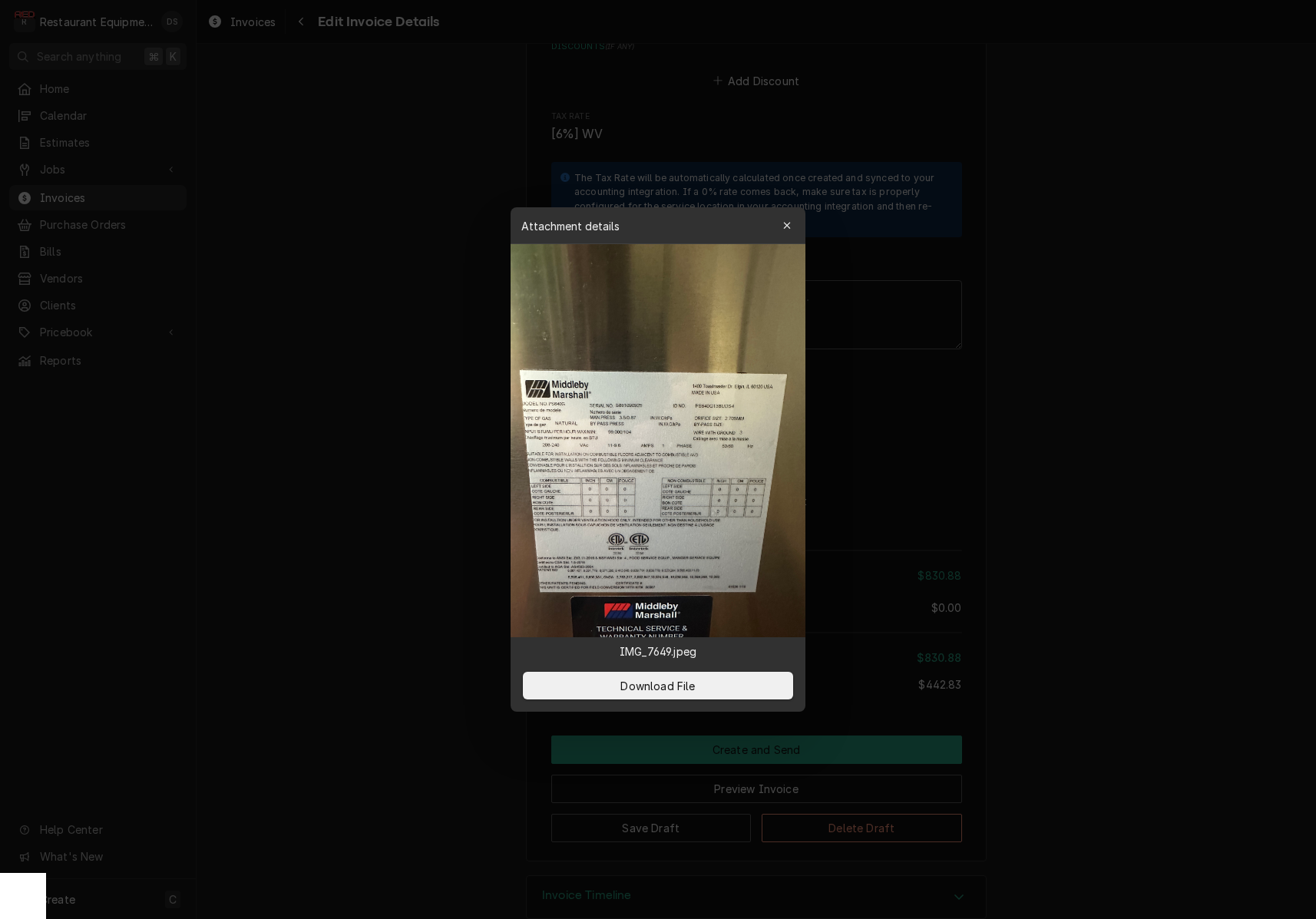
drag, startPoint x: 770, startPoint y: 693, endPoint x: 870, endPoint y: 636, distance: 115.1
click at [769, 692] on button "Download File" at bounding box center [657, 685] width 270 height 27
click at [1142, 464] on div at bounding box center [658, 459] width 1316 height 919
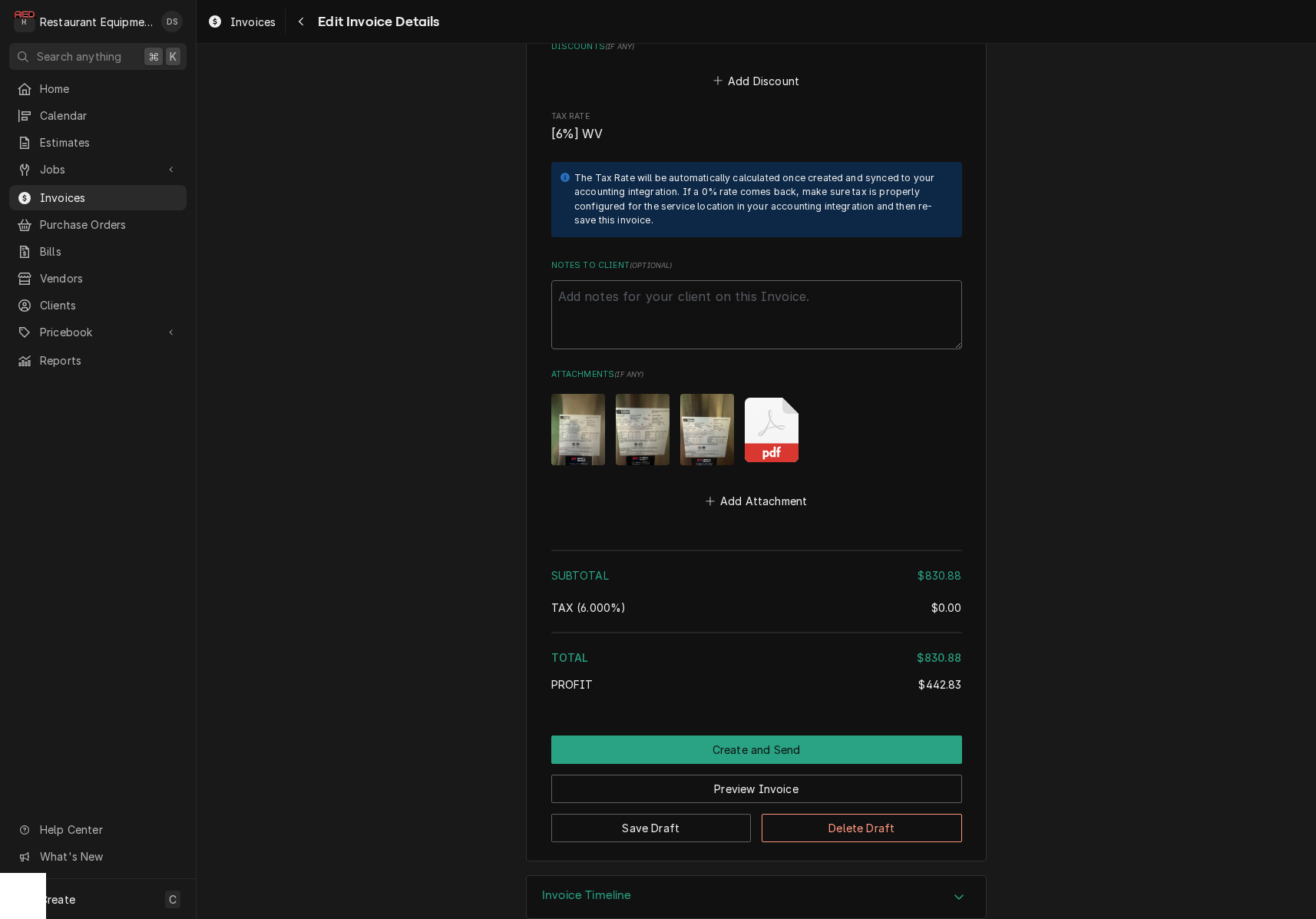
click at [781, 403] on icon "Attachments" at bounding box center [771, 429] width 54 height 64
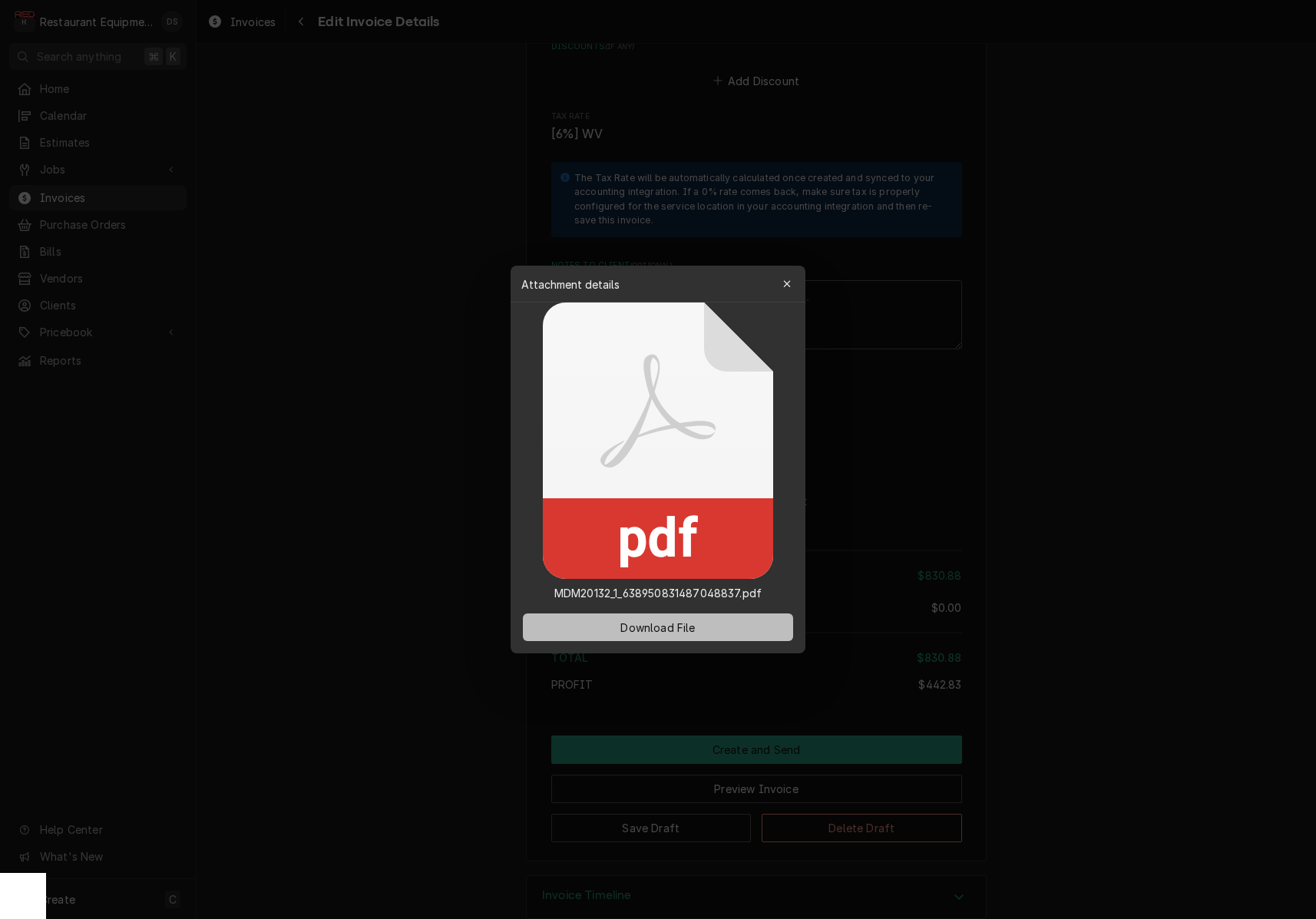
click at [740, 626] on button "Download File" at bounding box center [657, 627] width 270 height 27
click at [1071, 573] on div at bounding box center [658, 459] width 1316 height 919
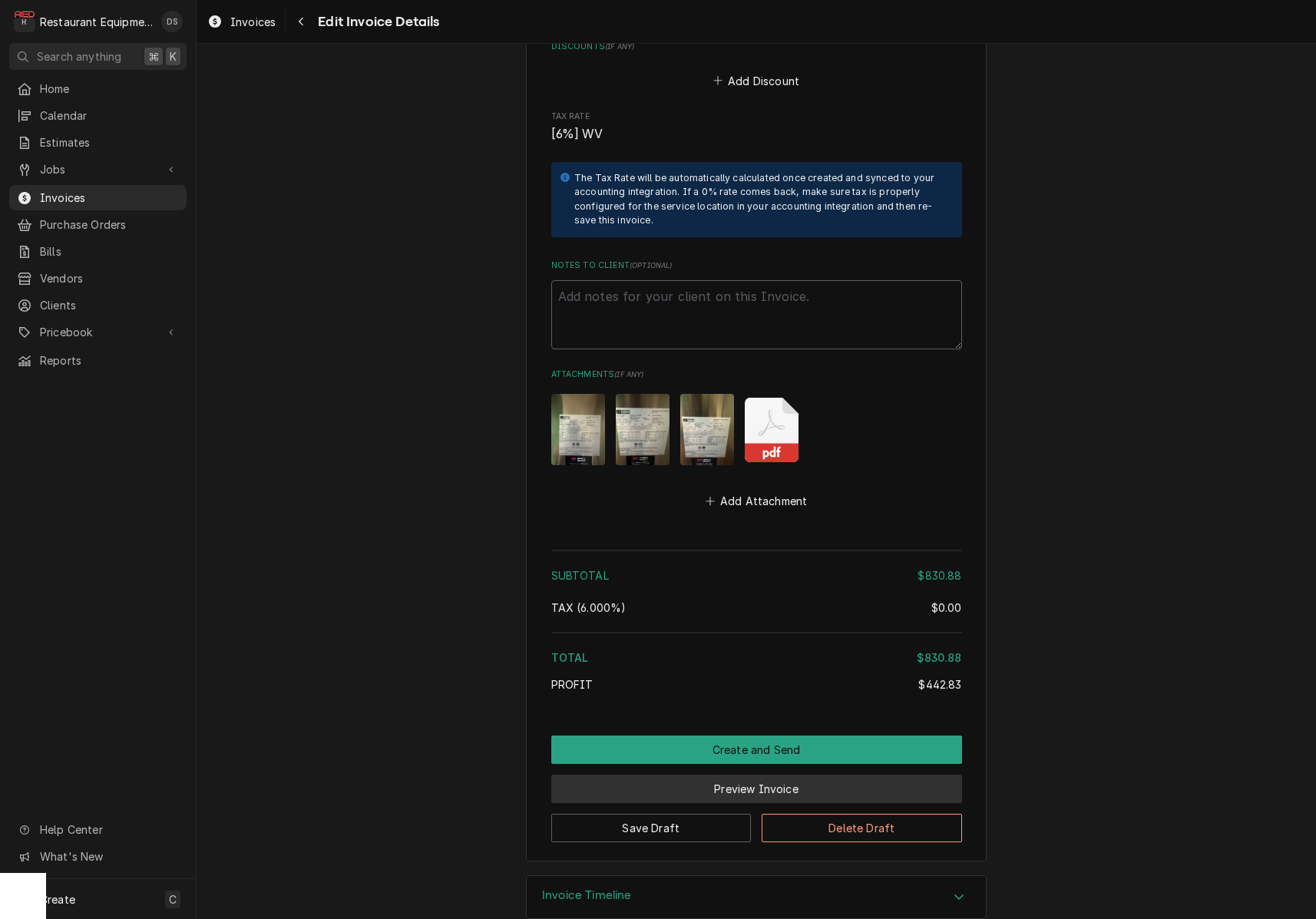
click at [751, 774] on button "Preview Invoice" at bounding box center [756, 788] width 410 height 28
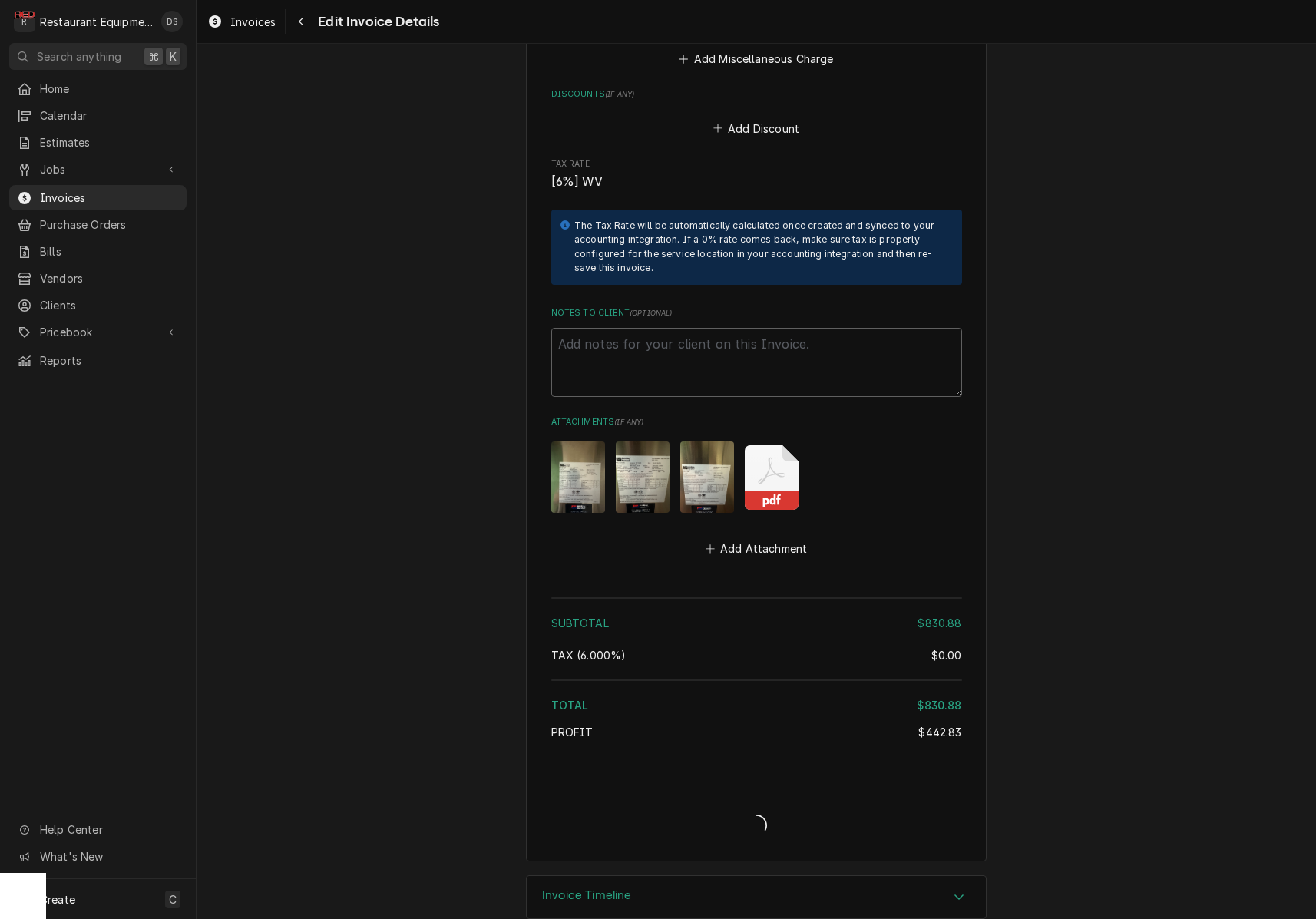
type textarea "x"
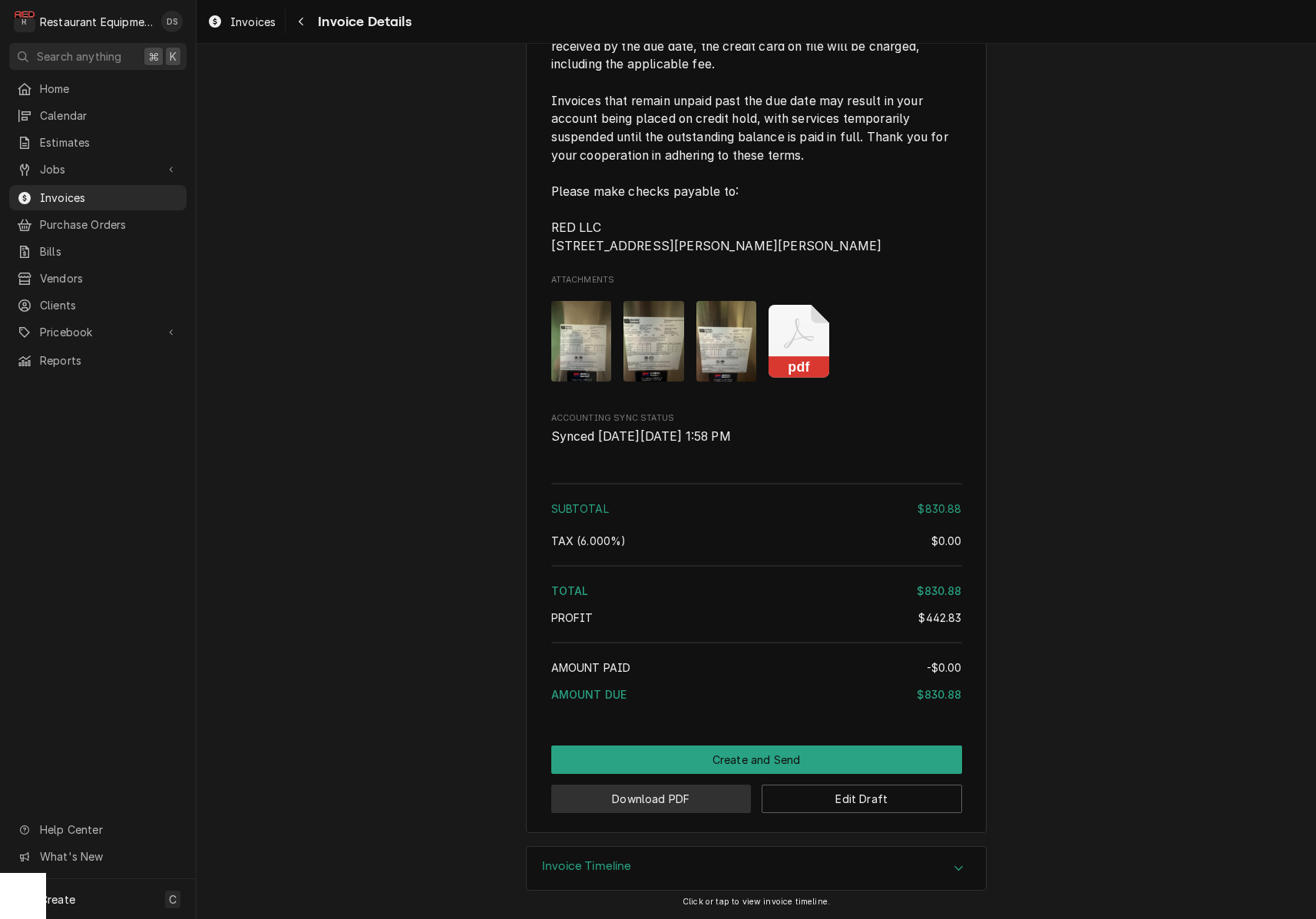
click at [670, 804] on button "Download PDF" at bounding box center [651, 798] width 200 height 28
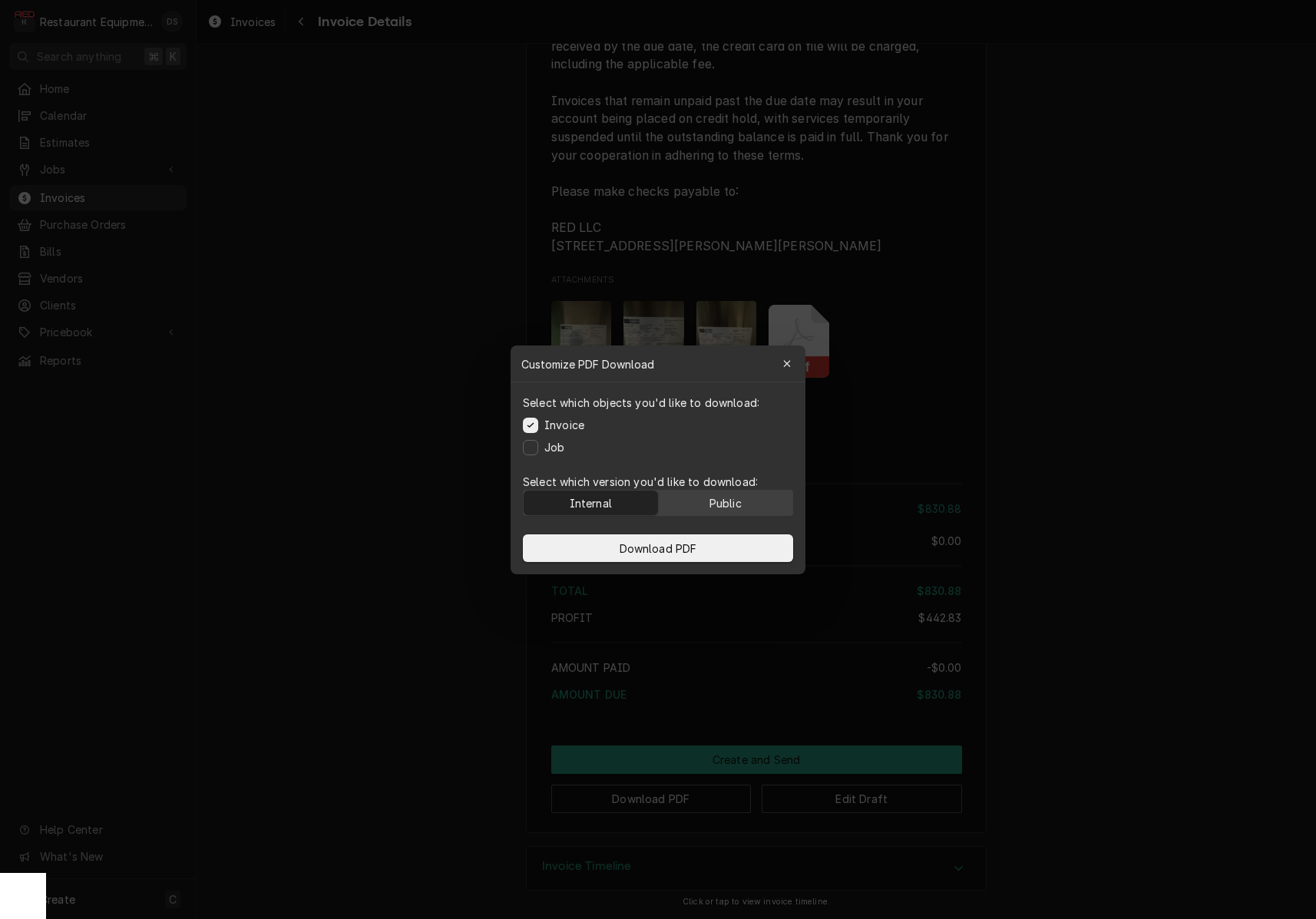
click at [755, 506] on button "Public" at bounding box center [726, 503] width 135 height 25
click at [735, 543] on button "Download PDF" at bounding box center [657, 548] width 270 height 27
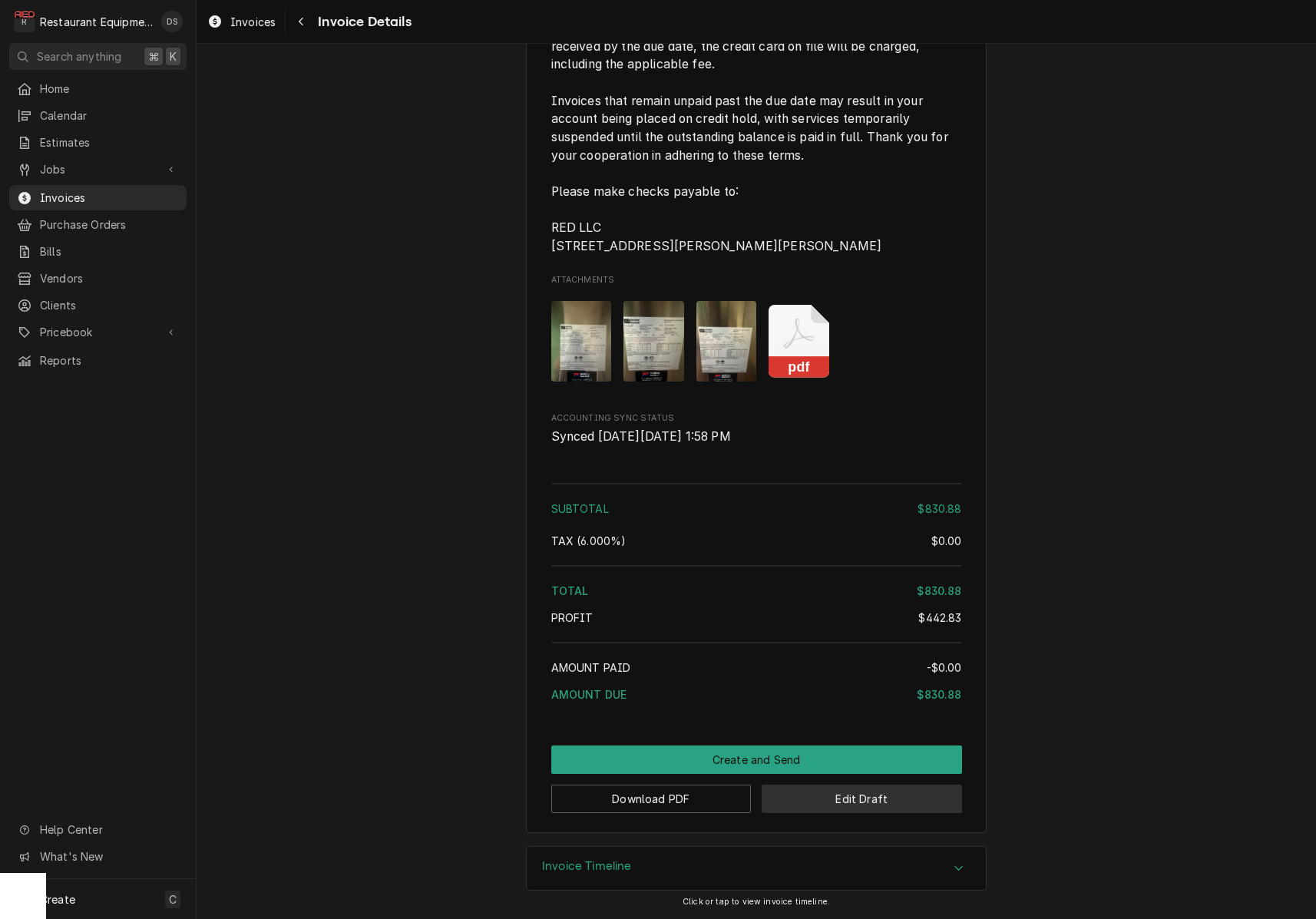
click at [839, 806] on button "Edit Draft" at bounding box center [862, 798] width 200 height 28
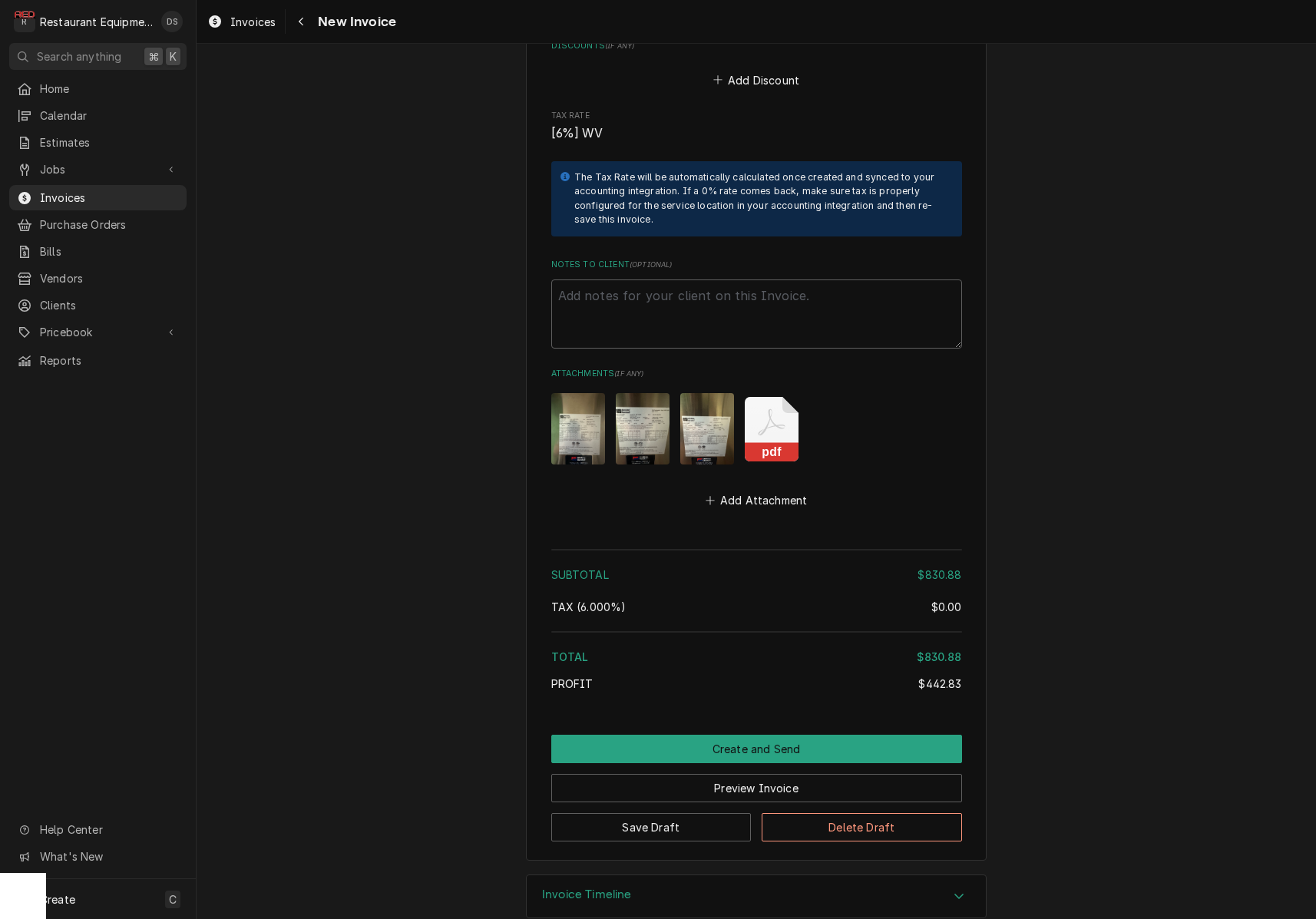
scroll to position [3054, 0]
click at [617, 286] on textarea "Notes to Client ( optional )" at bounding box center [756, 314] width 410 height 69
paste textarea "Claim #7169068 Auth #MDM20132"
type textarea "x"
type textarea "Claim #7169068 Auth #MDM20132"
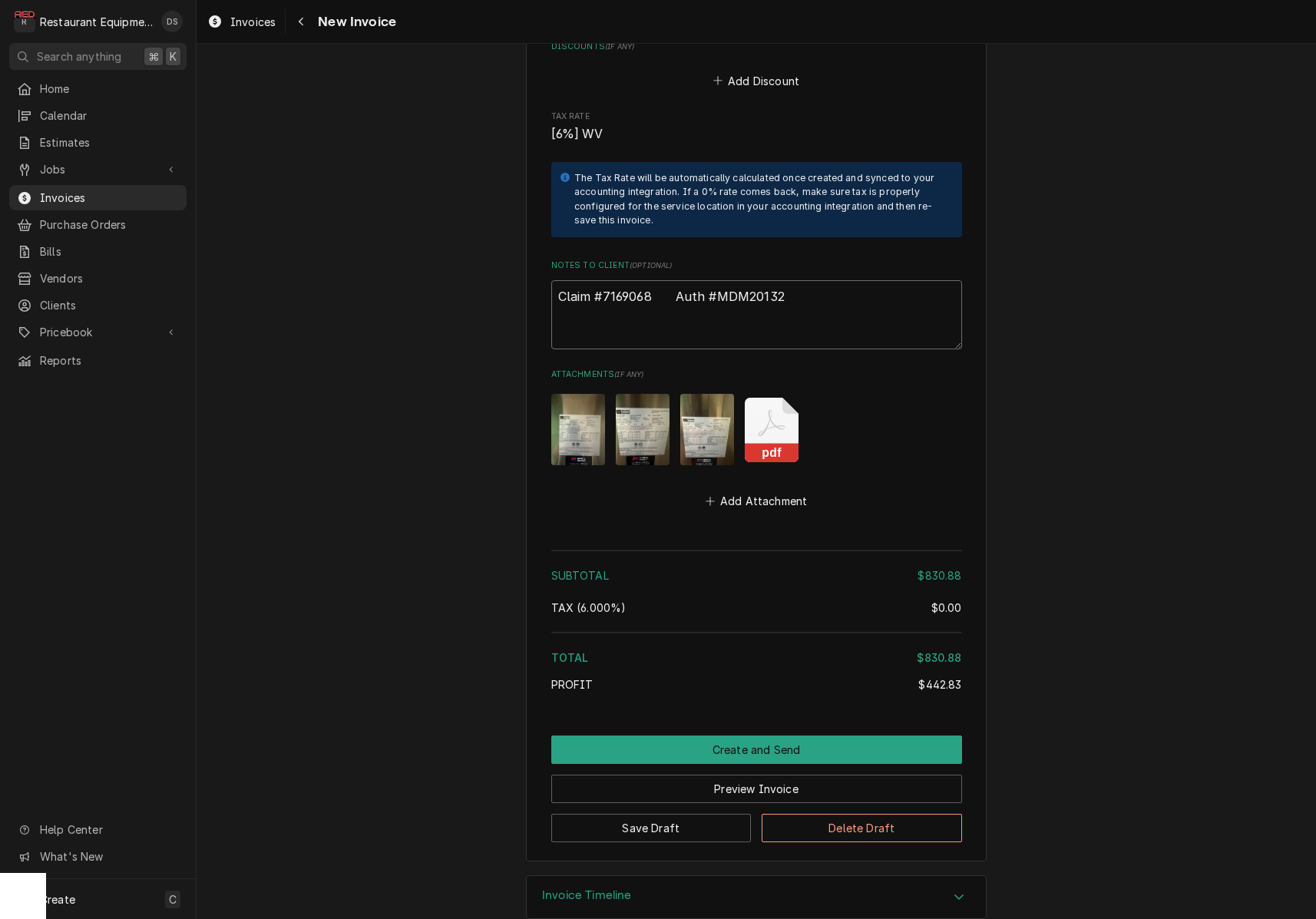
type textarea "x"
type textarea "Claim #7169068 Auth #MDM20132"
